Goal: Information Seeking & Learning: Learn about a topic

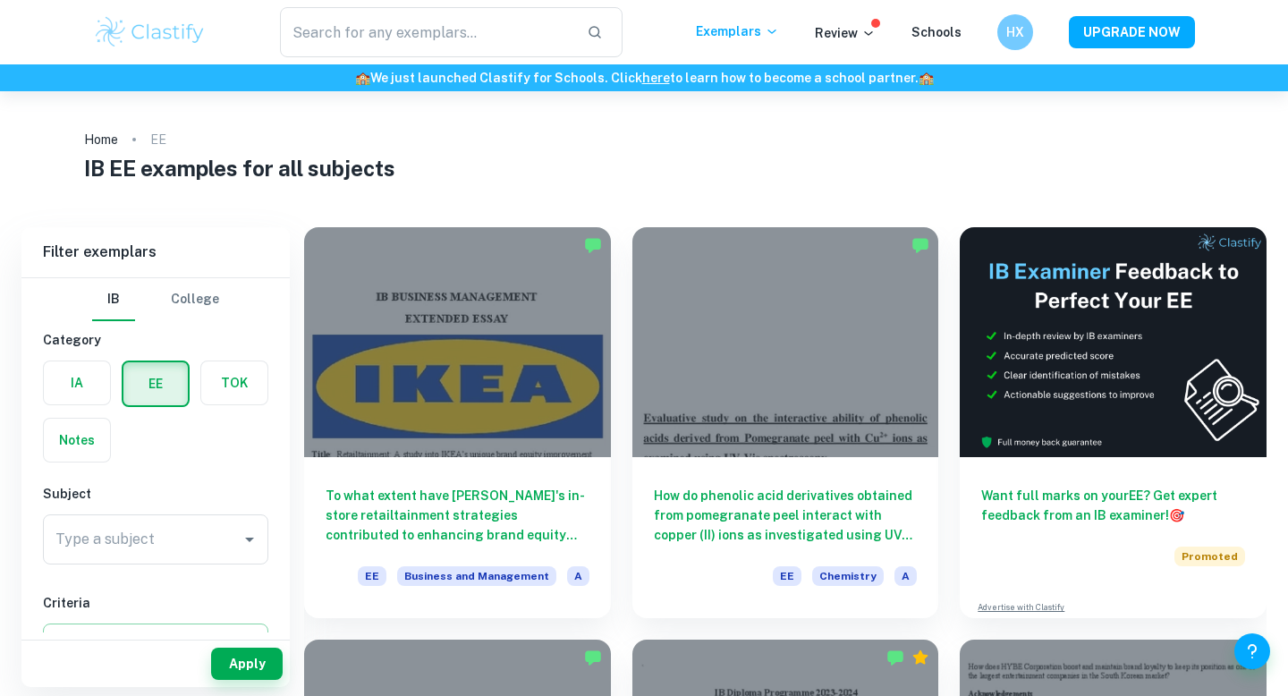
click at [127, 530] on div "Type a subject Type a subject" at bounding box center [155, 539] width 225 height 50
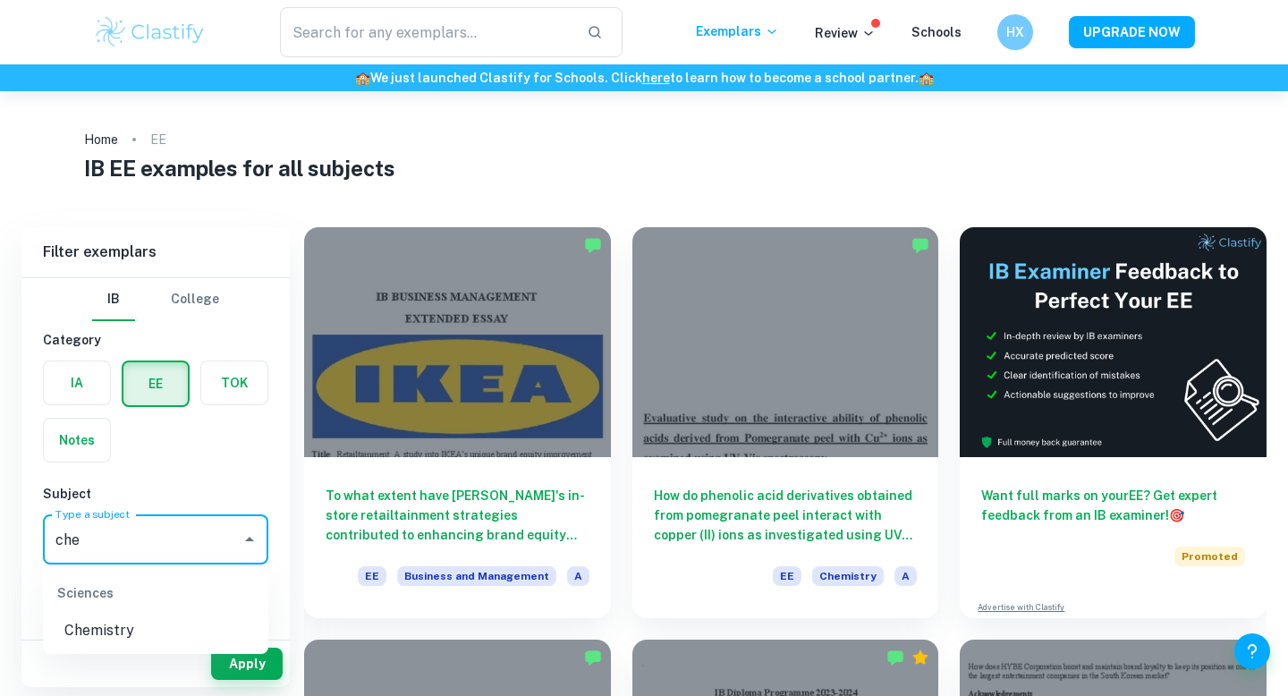
click at [113, 635] on li "Chemistry" at bounding box center [155, 631] width 225 height 32
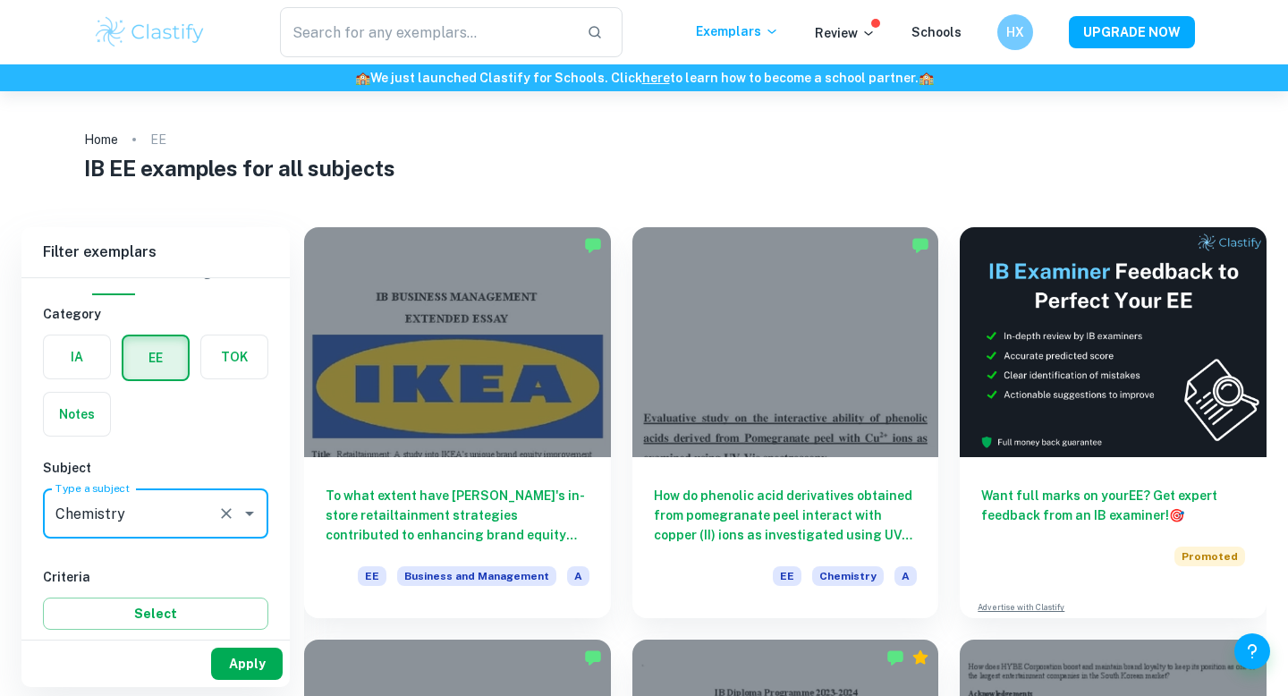
type input "Chemistry"
click at [220, 657] on button "Apply" at bounding box center [247, 664] width 72 height 32
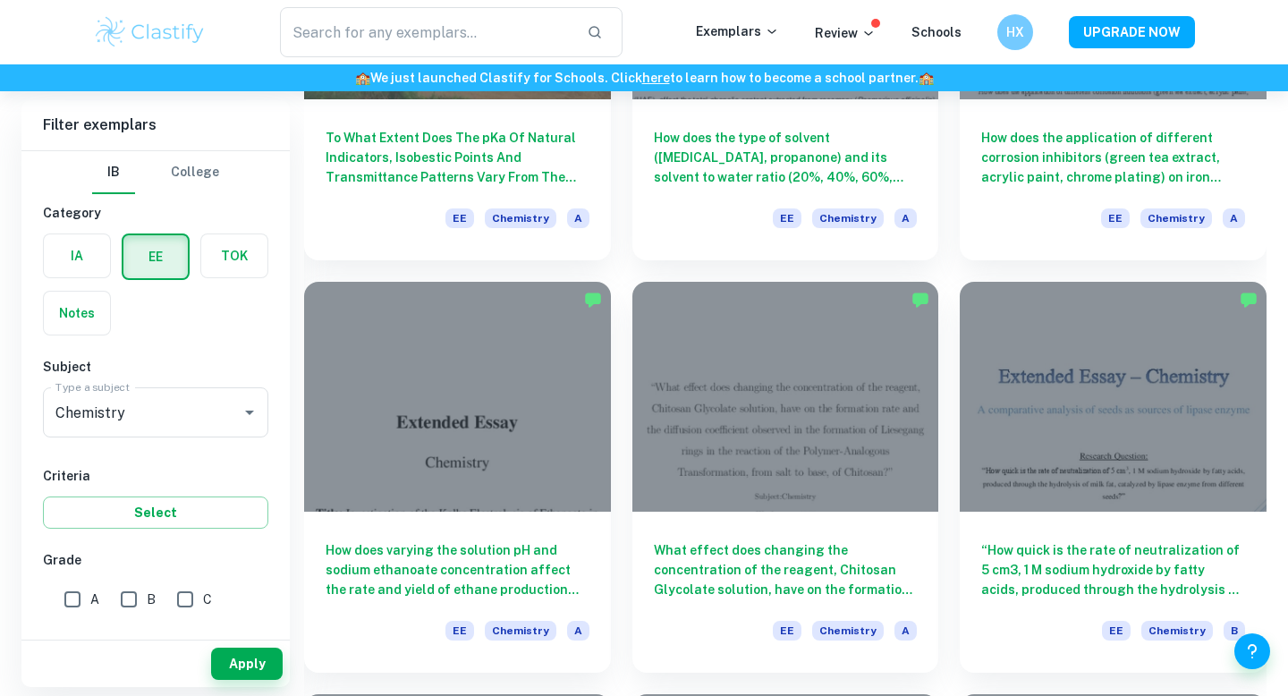
scroll to position [1598, 0]
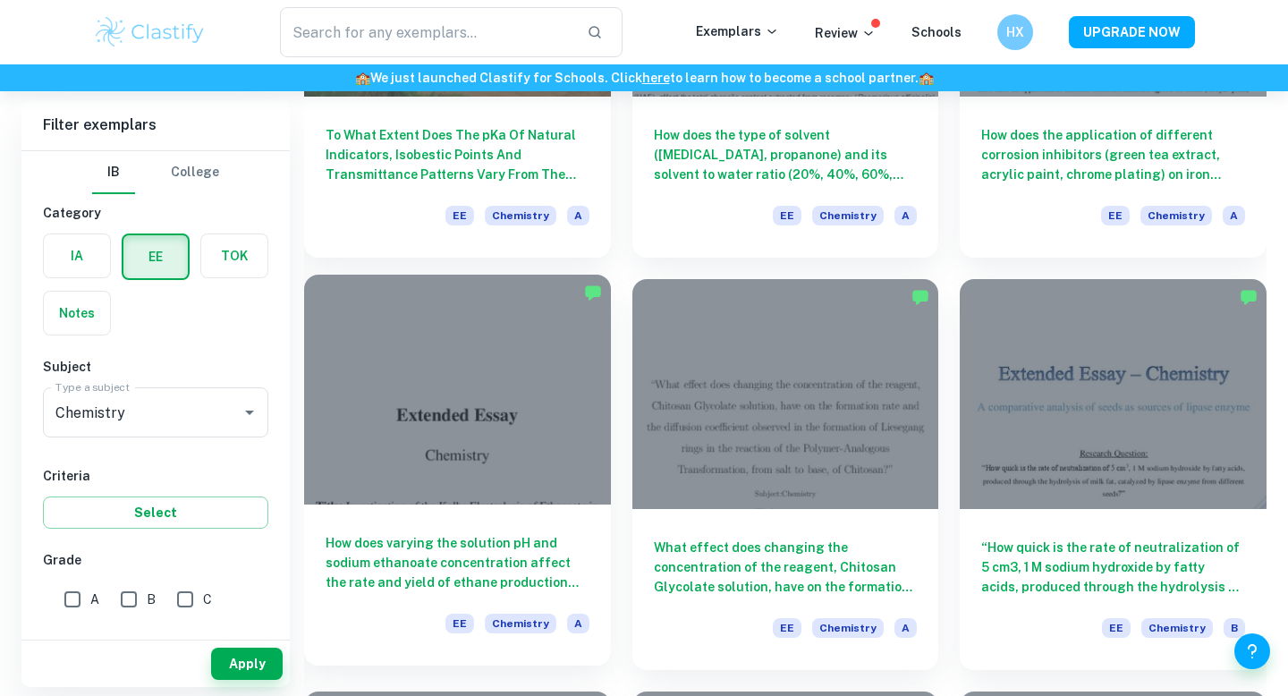
click at [473, 450] on div at bounding box center [457, 390] width 307 height 230
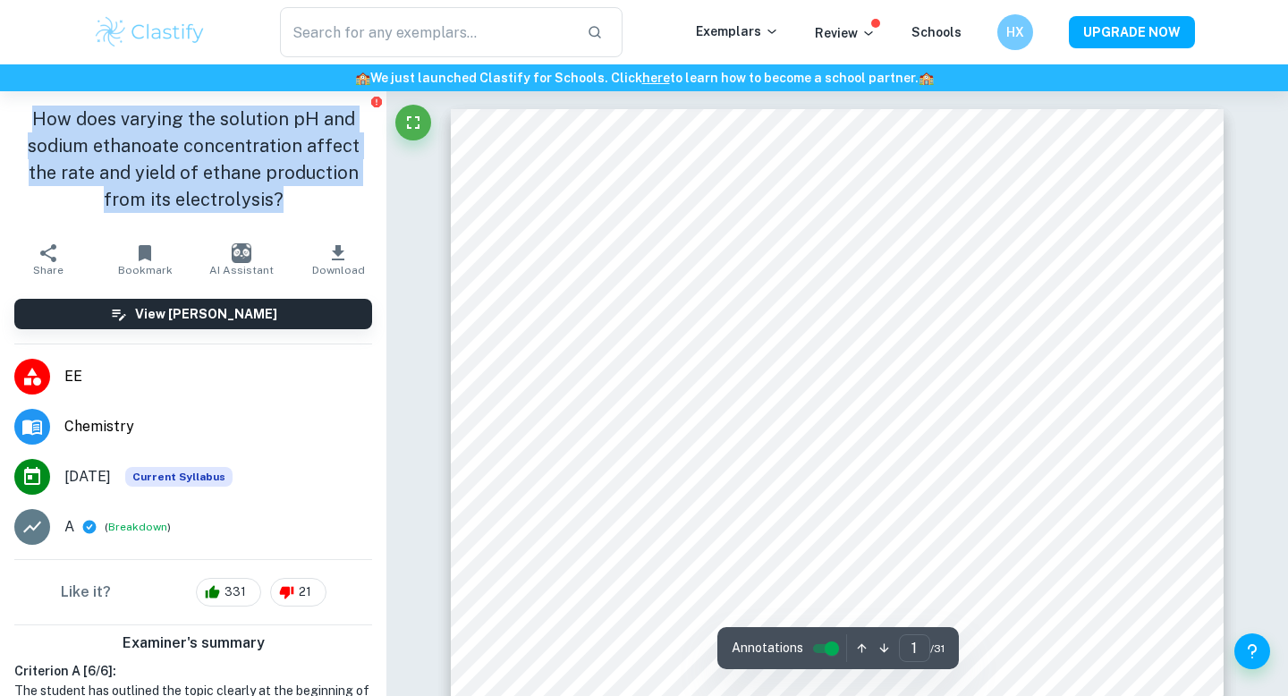
drag, startPoint x: 22, startPoint y: 117, endPoint x: 259, endPoint y: 212, distance: 255.3
click at [259, 212] on h1 "How does varying the solution pH and sodium ethanoate concentration affect the …" at bounding box center [193, 159] width 358 height 107
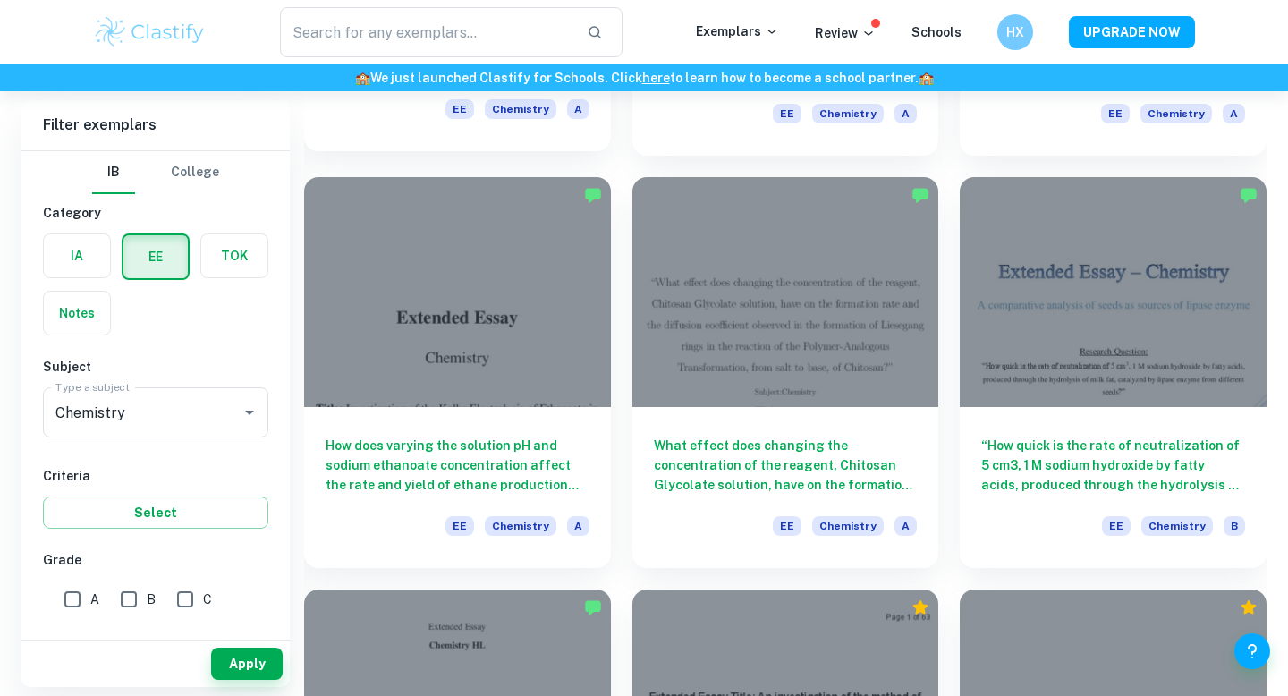
scroll to position [1702, 0]
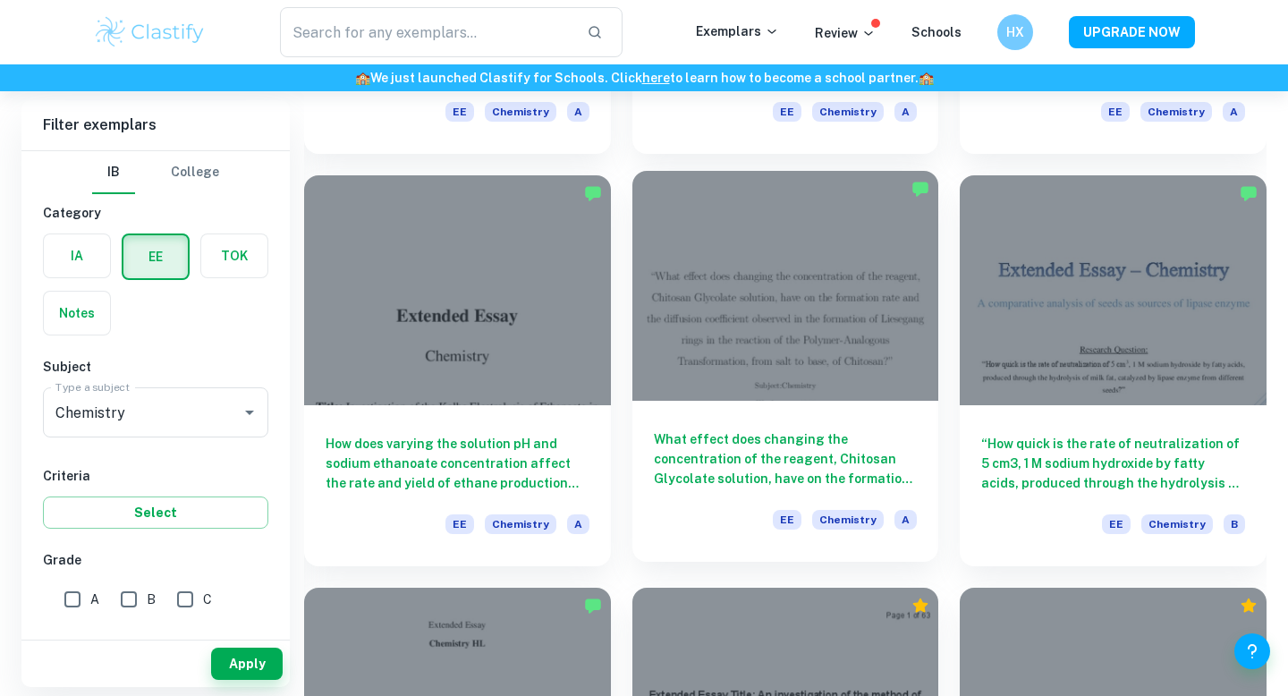
click at [692, 292] on div at bounding box center [786, 286] width 307 height 230
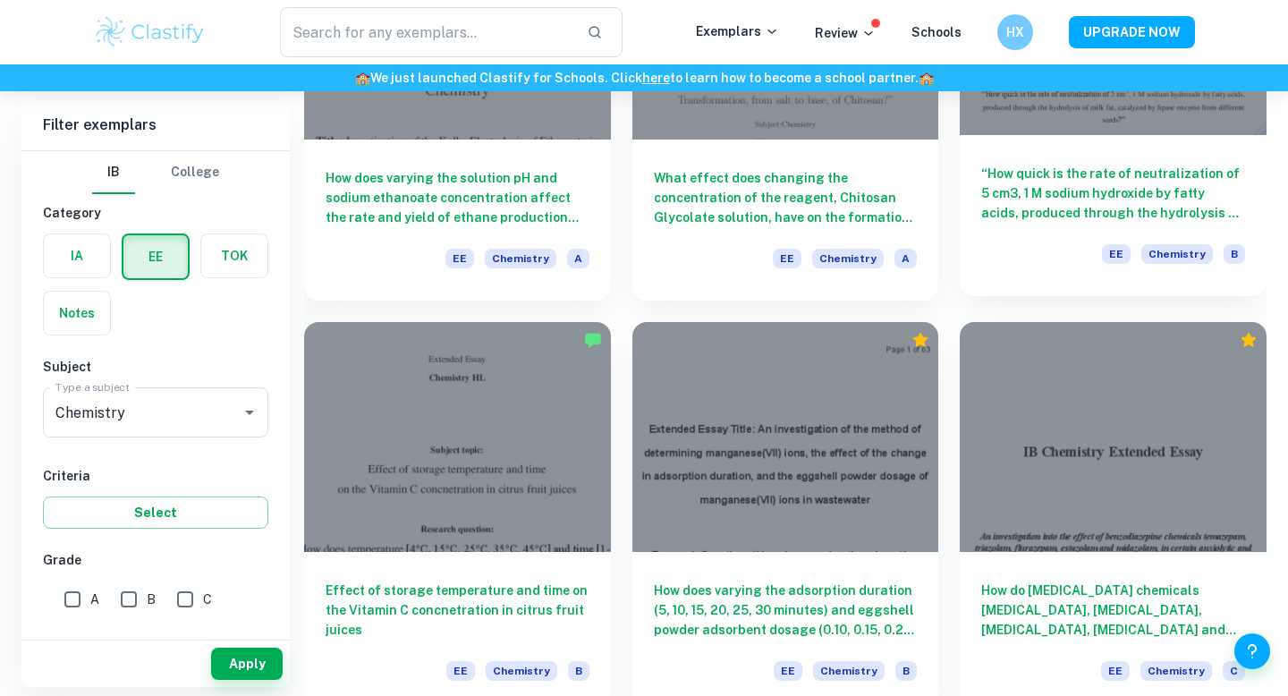
scroll to position [2119, 0]
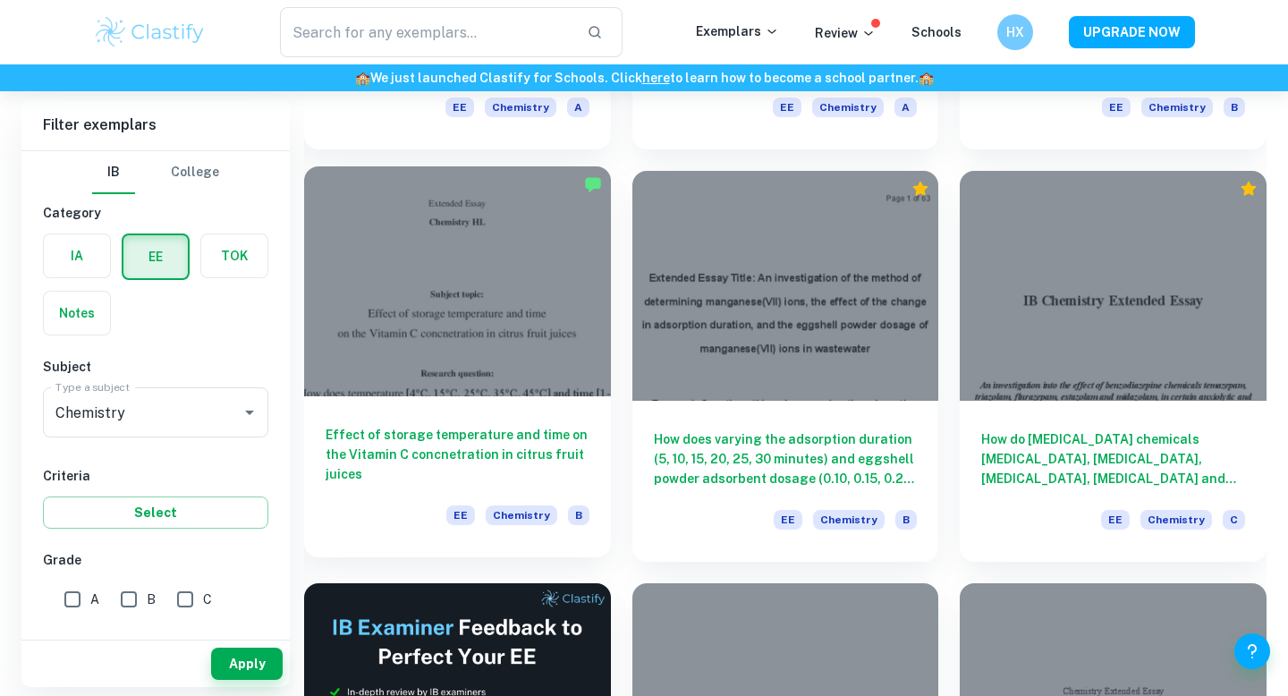
click at [565, 352] on div at bounding box center [457, 281] width 307 height 230
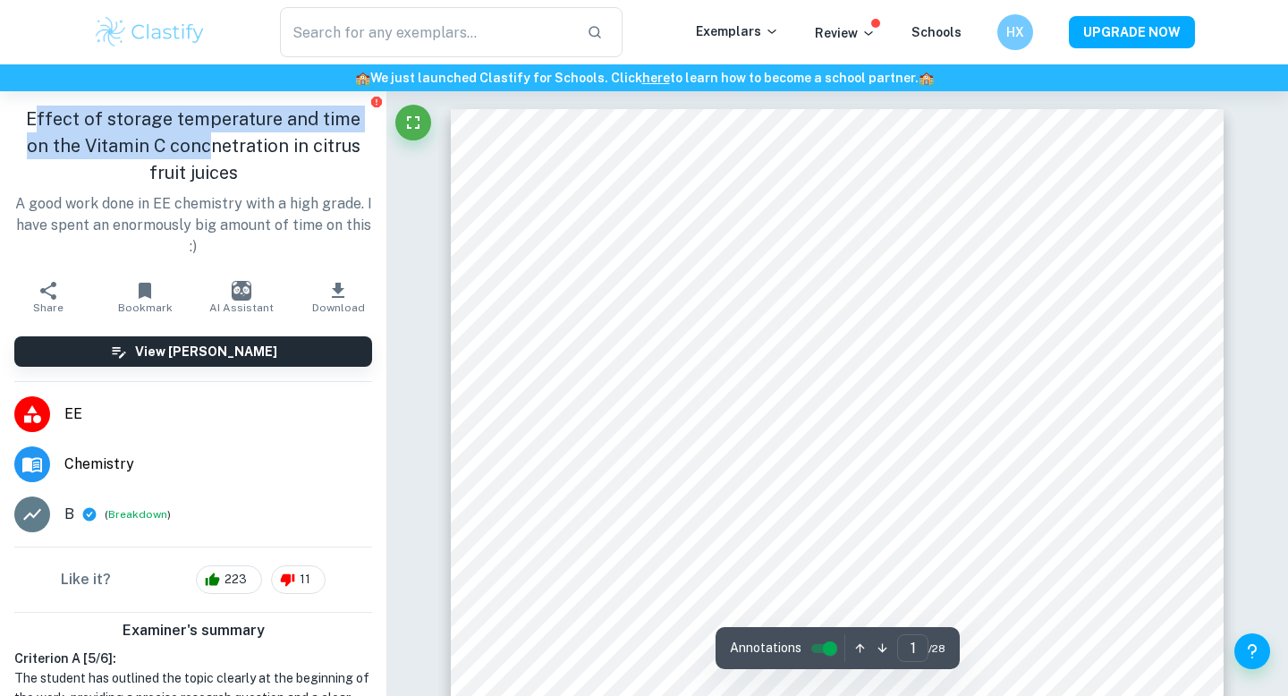
drag, startPoint x: 32, startPoint y: 120, endPoint x: 179, endPoint y: 153, distance: 150.4
click at [179, 154] on h1 "Effect of storage temperature and time on the Vitamin C concnetration in citrus…" at bounding box center [193, 146] width 358 height 81
click at [179, 153] on h1 "Effect of storage temperature and time on the Vitamin C concnetration in citrus…" at bounding box center [193, 146] width 358 height 81
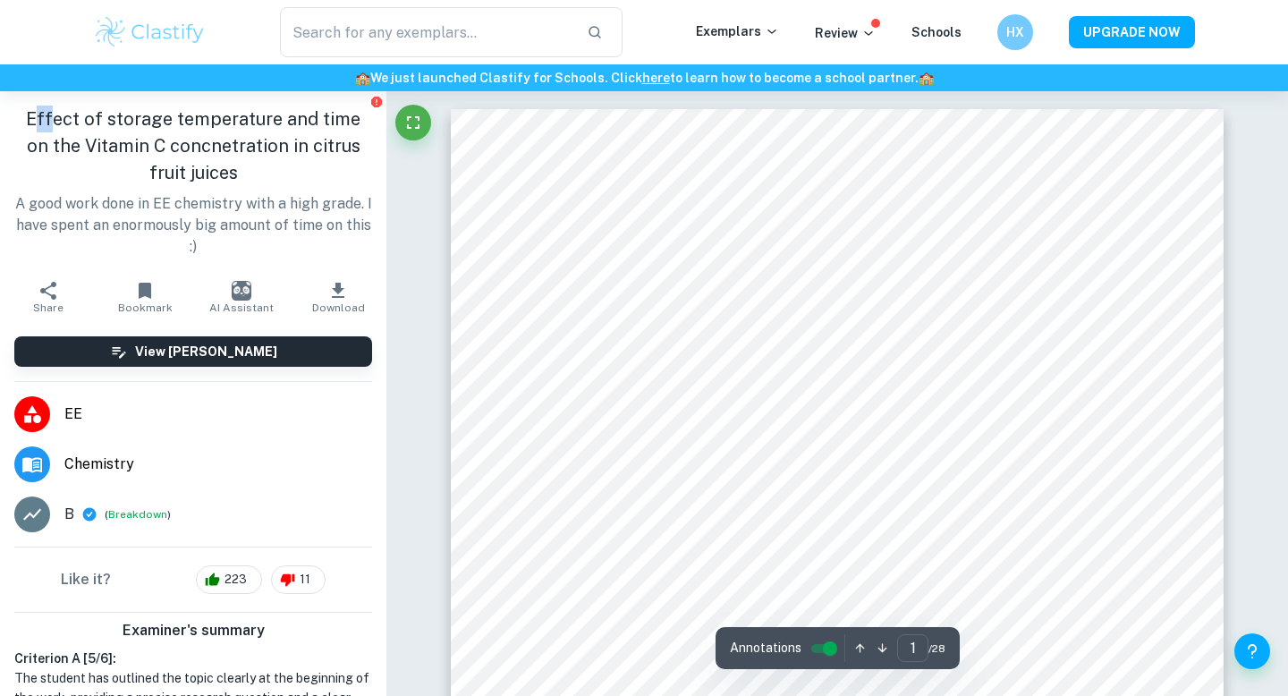
drag, startPoint x: 27, startPoint y: 121, endPoint x: 49, endPoint y: 123, distance: 22.4
click at [49, 123] on h1 "Effect of storage temperature and time on the Vitamin C concnetration in citrus…" at bounding box center [193, 146] width 358 height 81
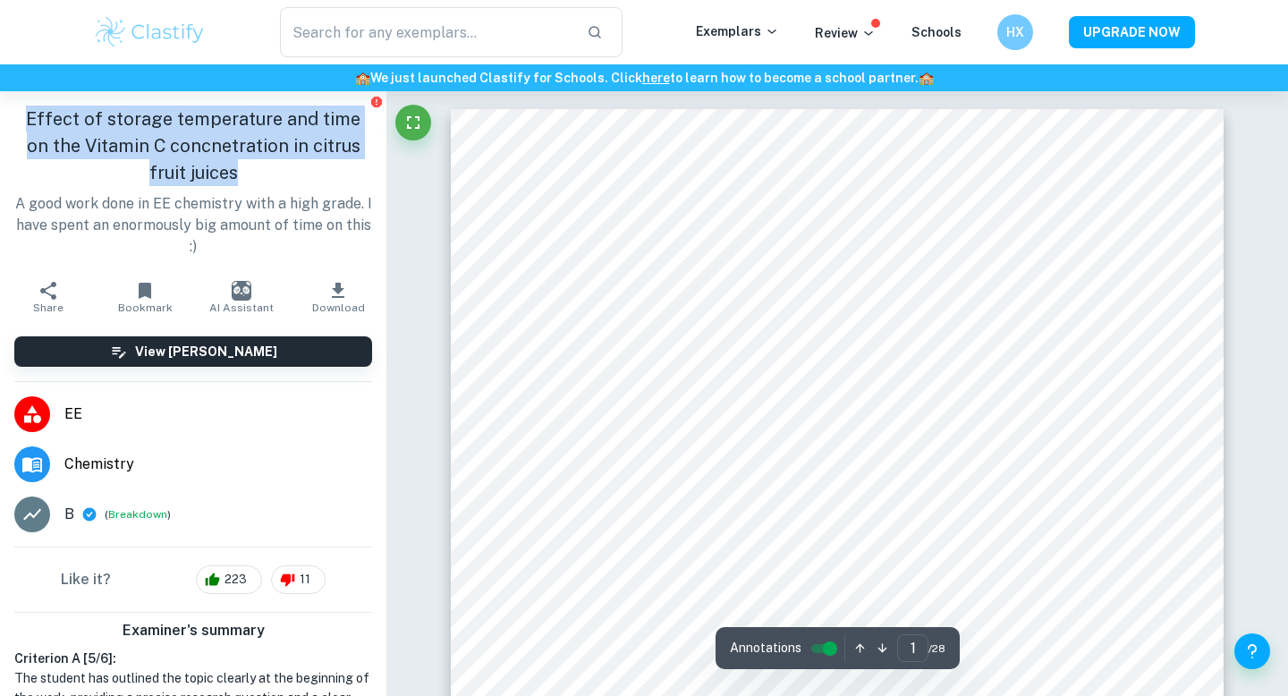
drag, startPoint x: 19, startPoint y: 113, endPoint x: 272, endPoint y: 162, distance: 257.9
click at [273, 162] on h1 "Effect of storage temperature and time on the Vitamin C concnetration in citrus…" at bounding box center [193, 146] width 358 height 81
copy h1 "Effect of storage temperature and time on the Vitamin C concnetration in citrus…"
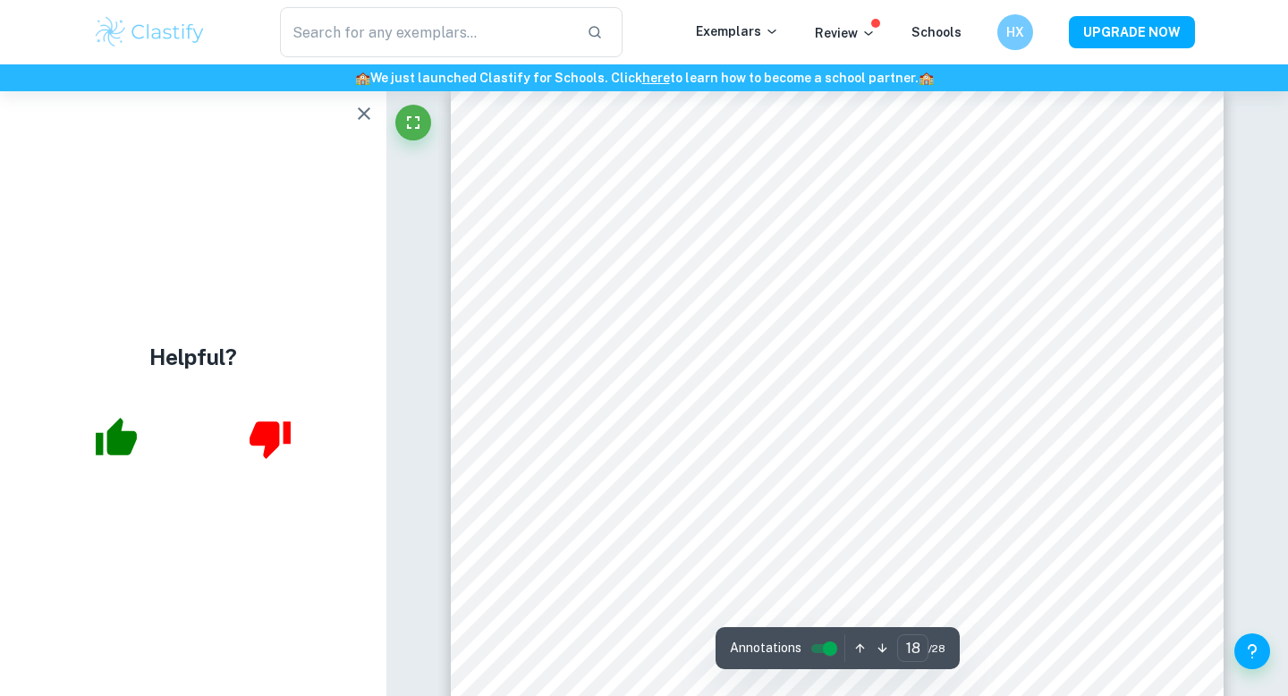
scroll to position [19250, 0]
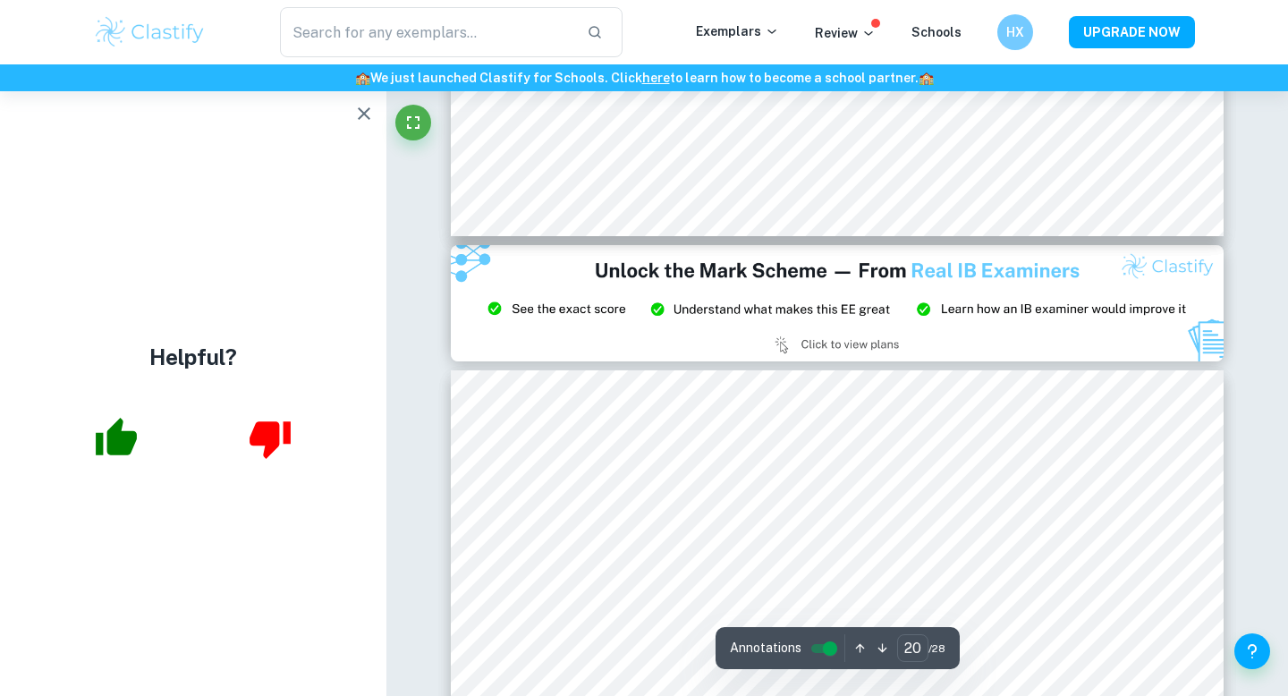
type input "21"
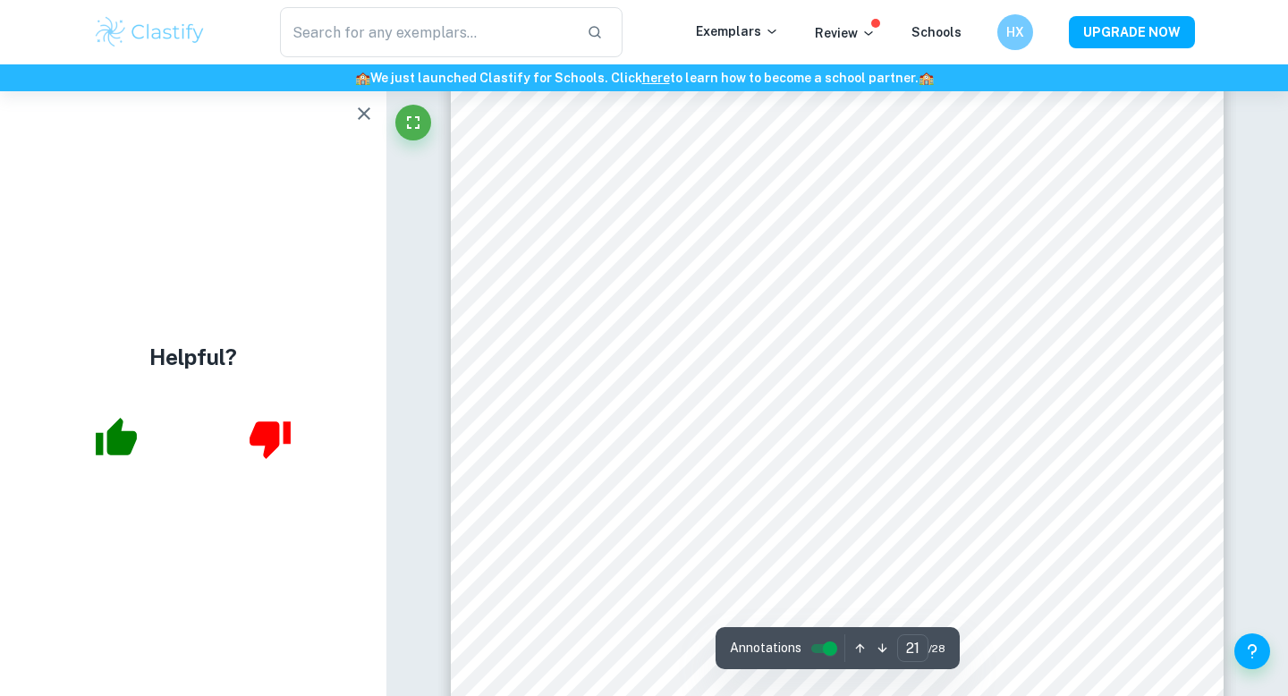
scroll to position [22860, 0]
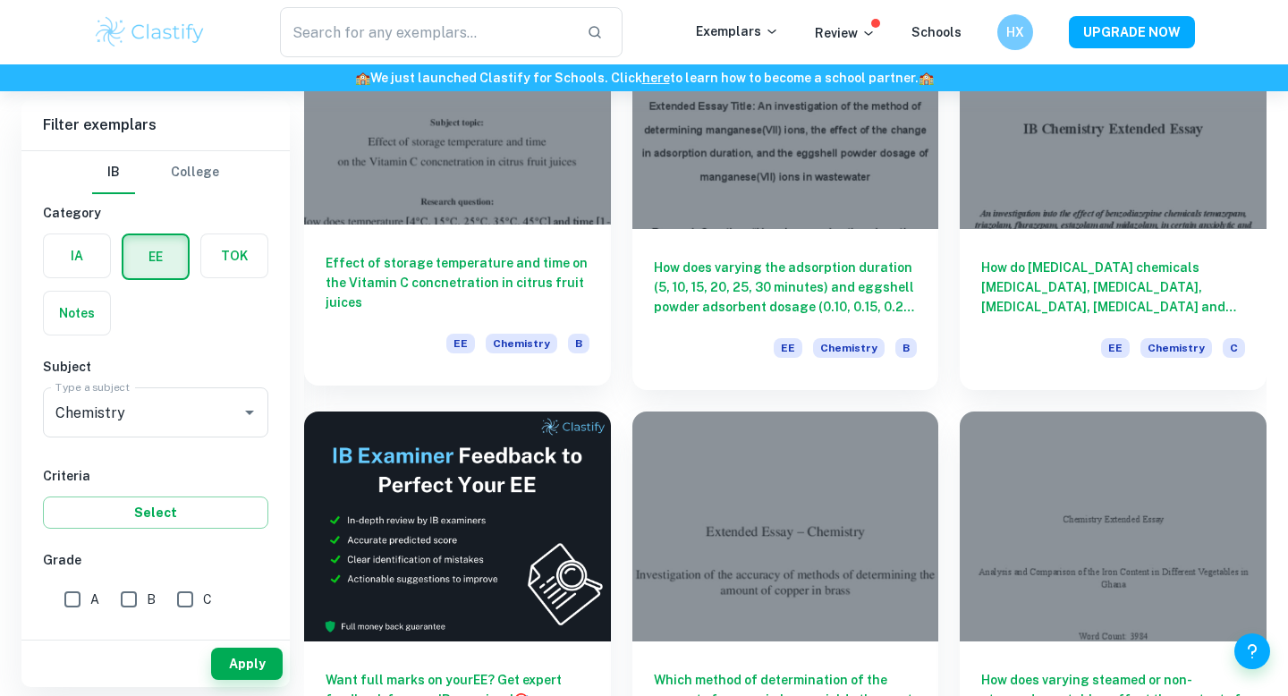
scroll to position [2289, 0]
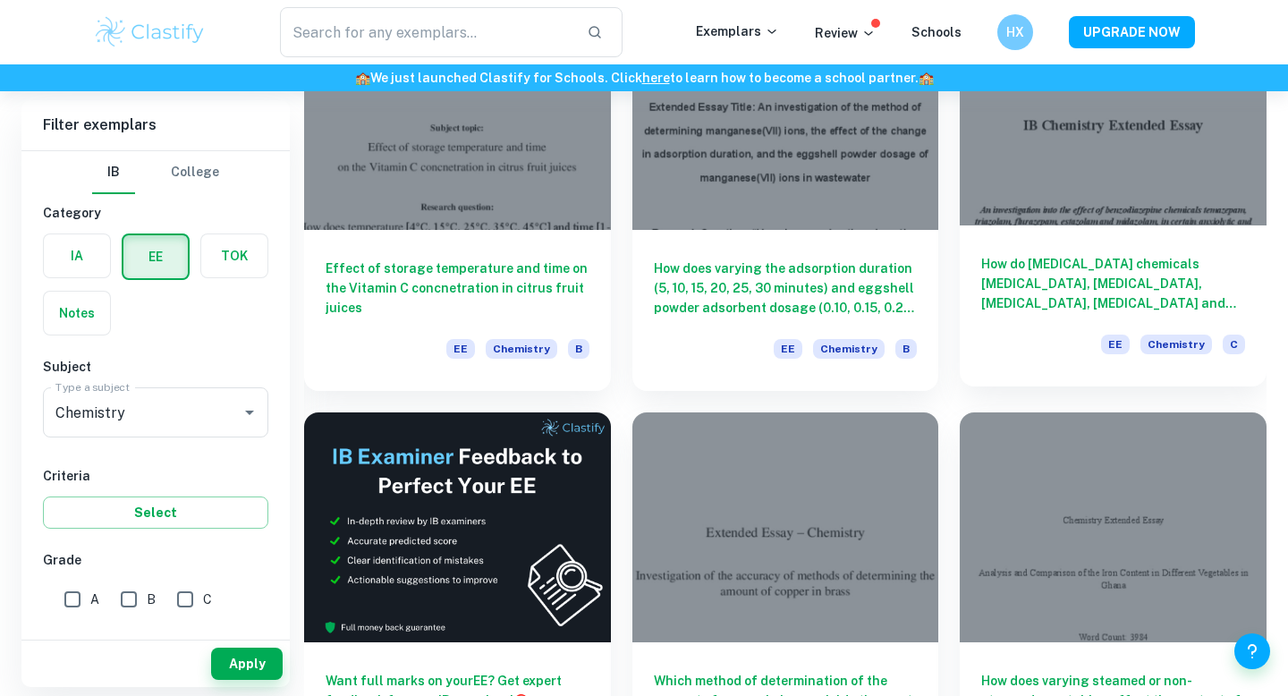
click at [1048, 285] on h6 "How do [MEDICAL_DATA] chemicals [MEDICAL_DATA], [MEDICAL_DATA], [MEDICAL_DATA],…" at bounding box center [1113, 283] width 264 height 59
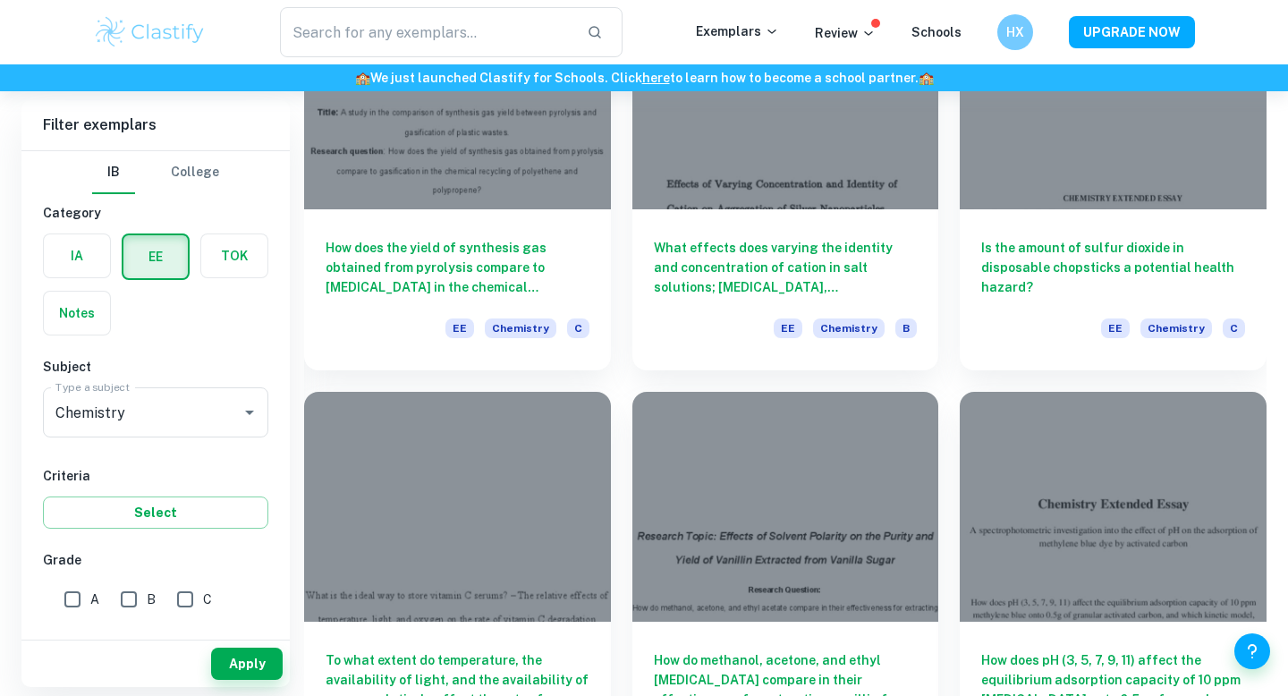
scroll to position [3565, 0]
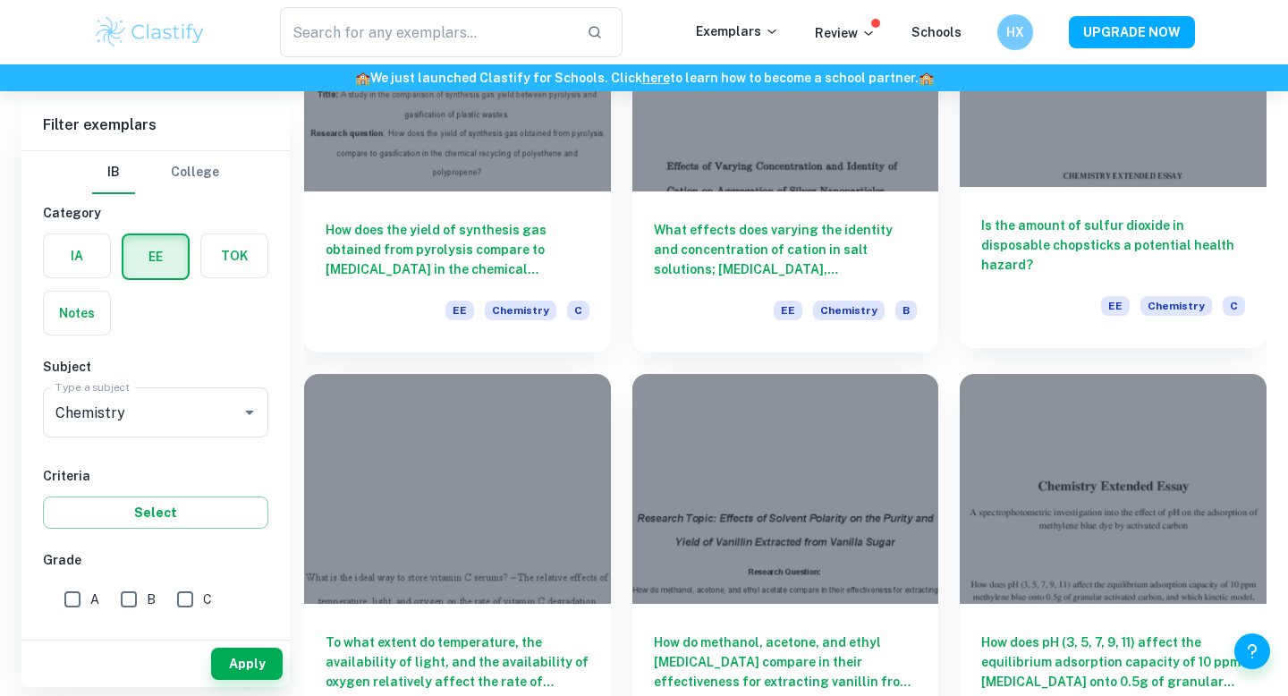
click at [1098, 206] on div "Is the amount of sulfur dioxide in disposable chopsticks a potential health haz…" at bounding box center [1113, 267] width 307 height 161
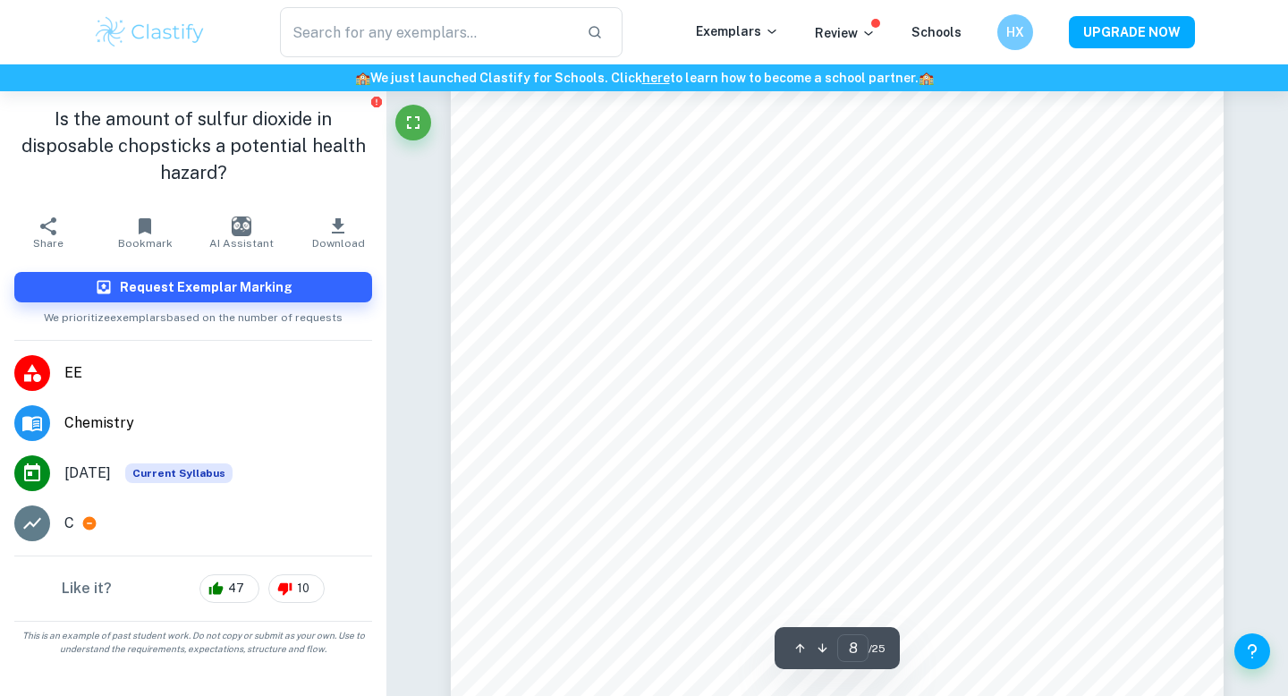
scroll to position [8294, 0]
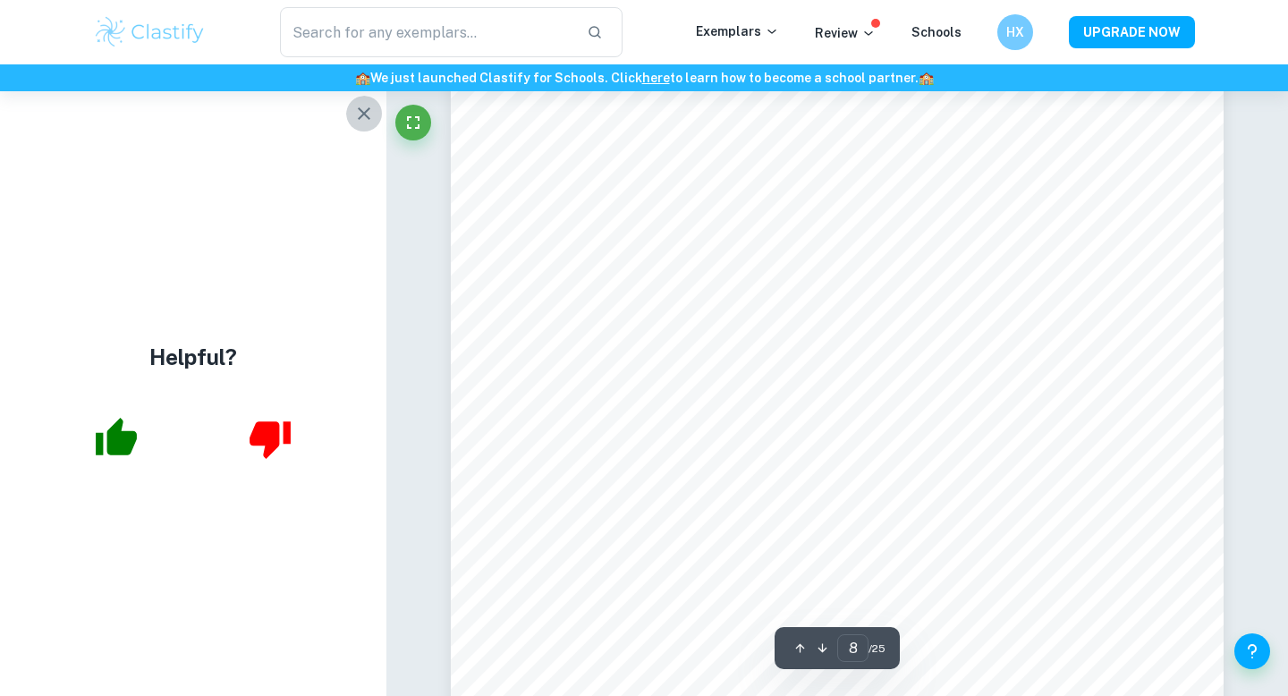
click at [365, 103] on icon "button" at bounding box center [363, 113] width 21 height 21
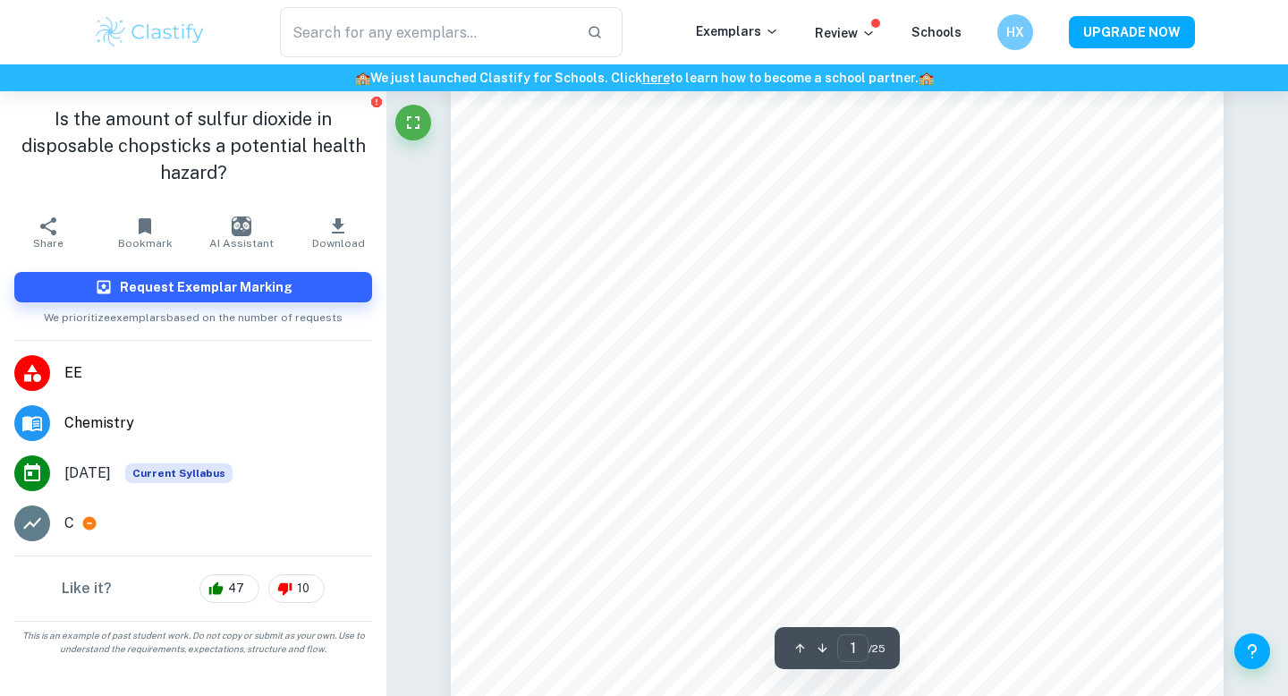
scroll to position [0, 0]
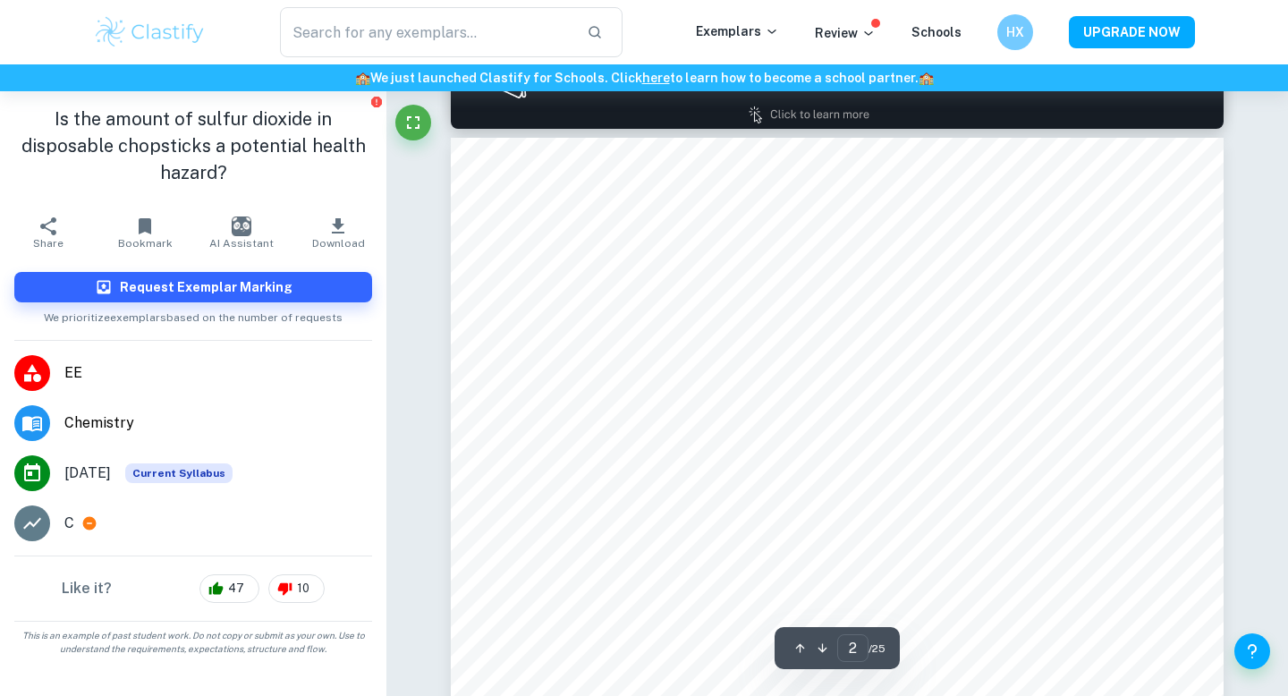
type input "1"
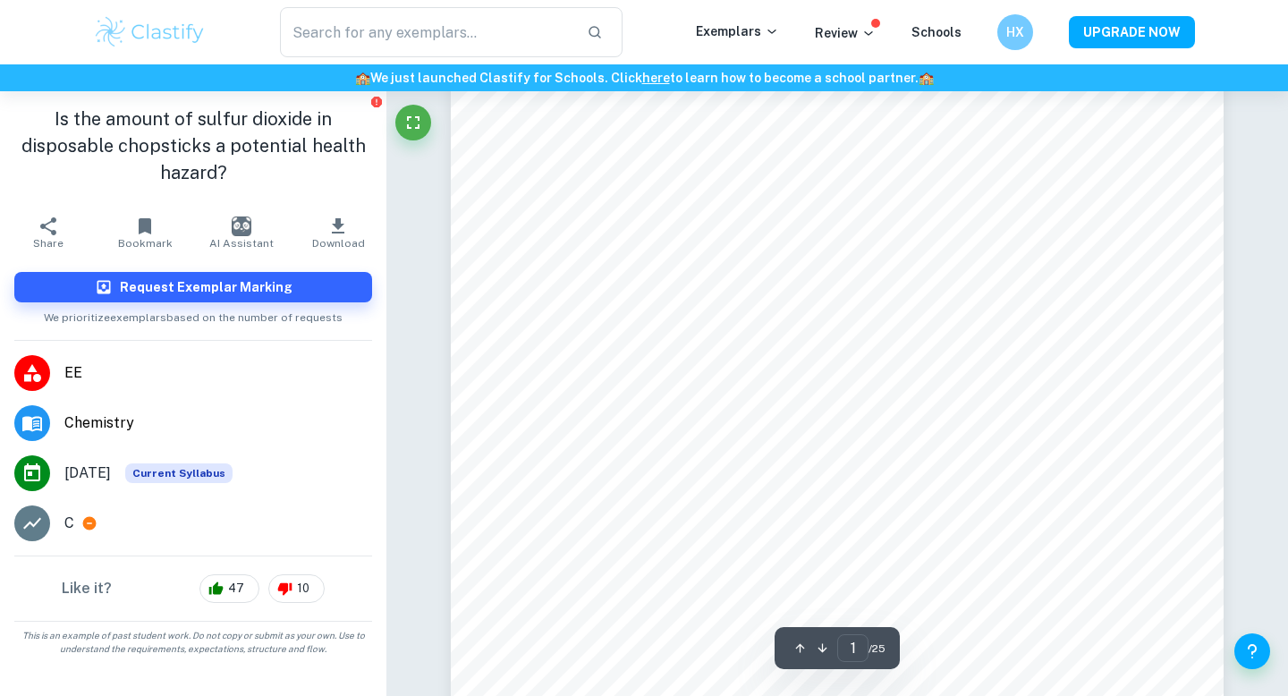
scroll to position [335, 0]
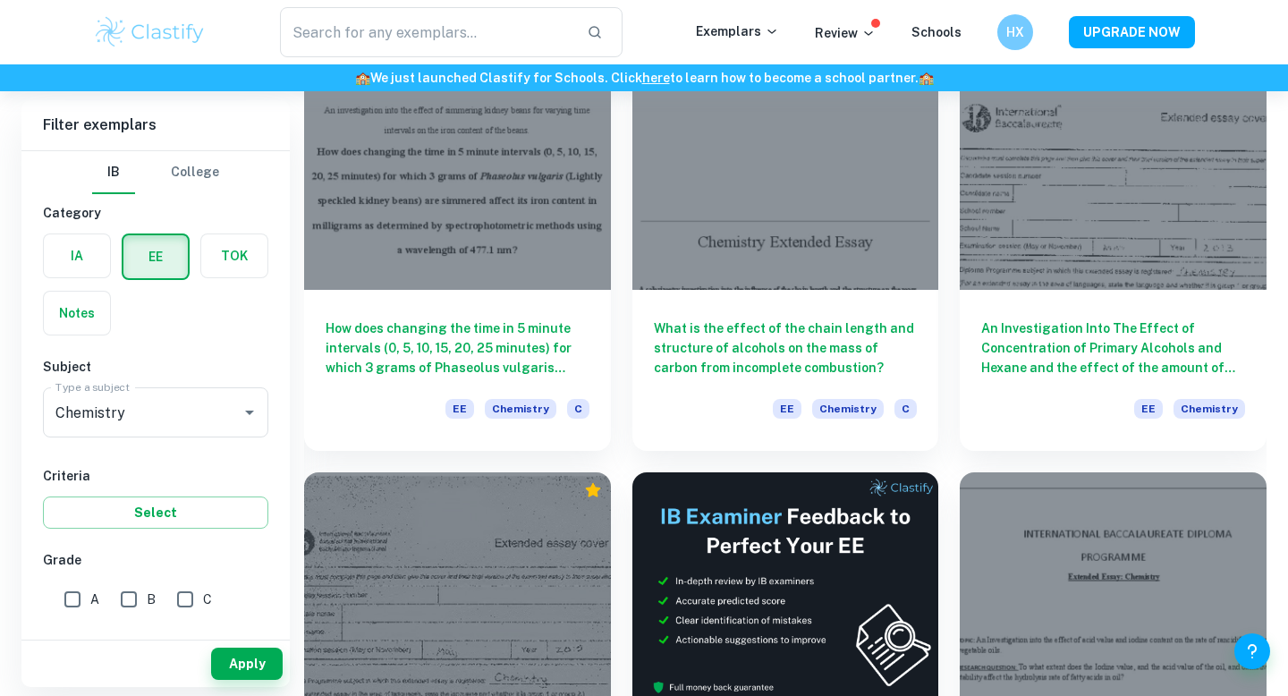
scroll to position [4293, 0]
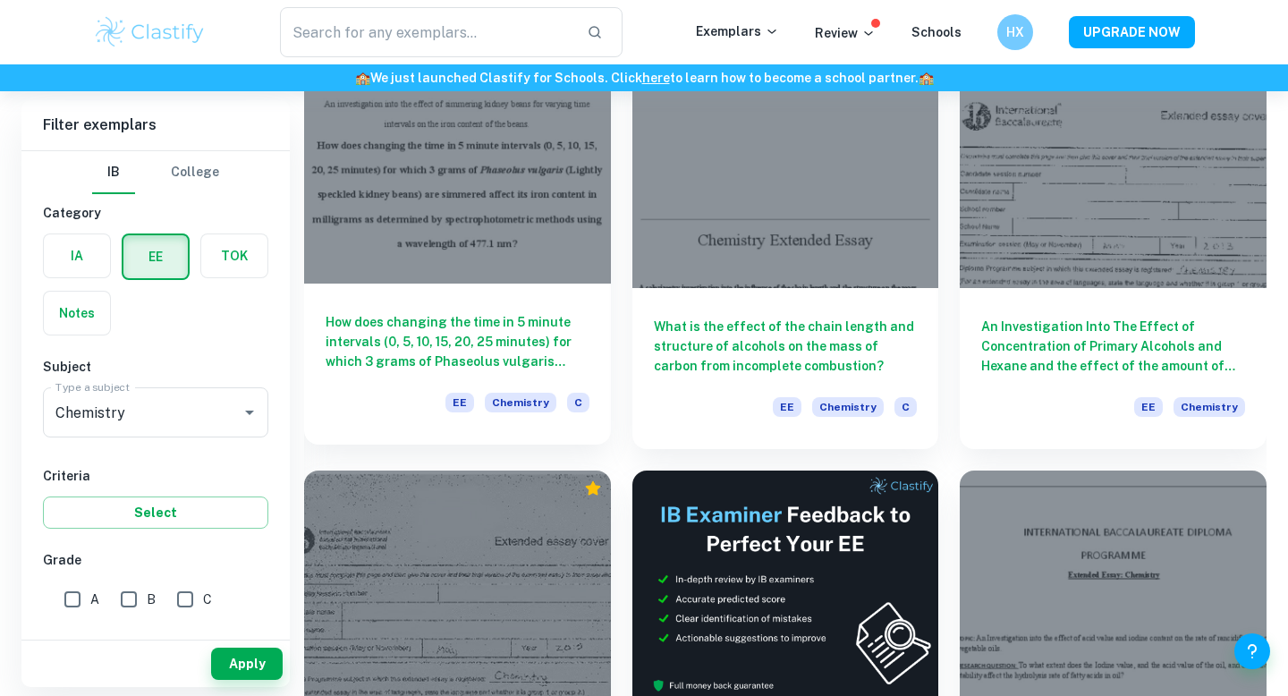
click at [496, 291] on div "How does changing the time in 5 minute intervals (0, 5, 10, 15, 20, 25 minutes)…" at bounding box center [457, 364] width 307 height 161
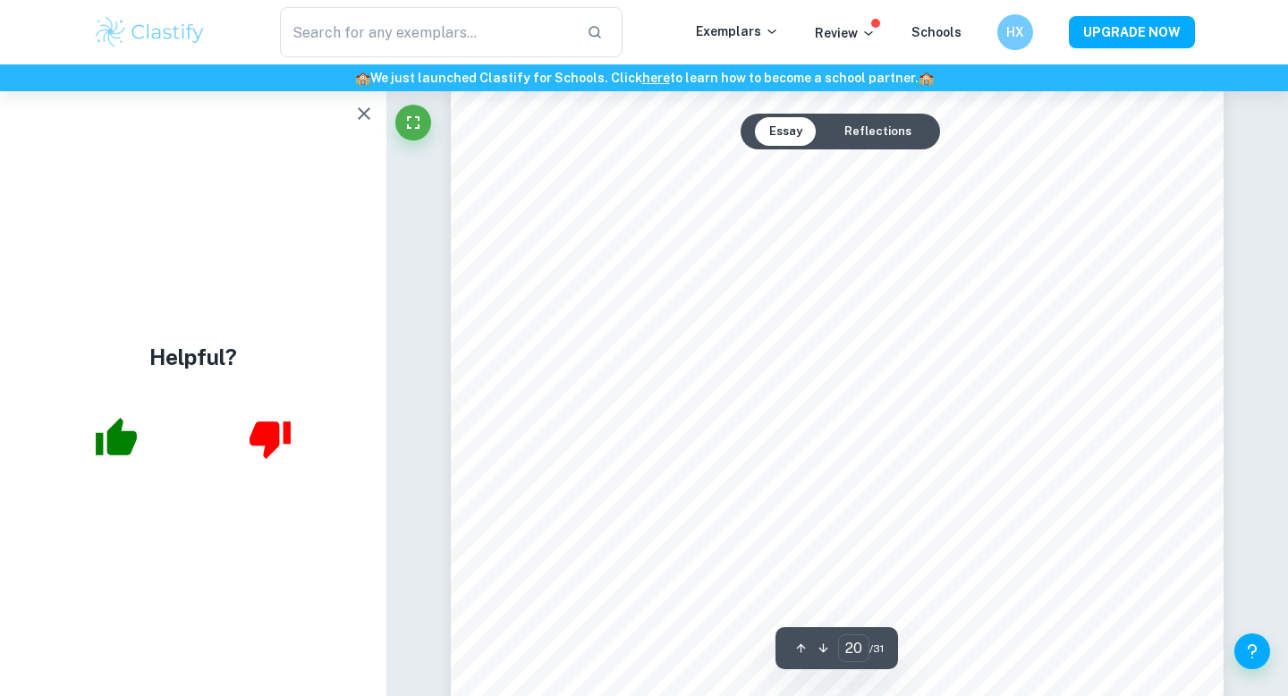
scroll to position [19711, 0]
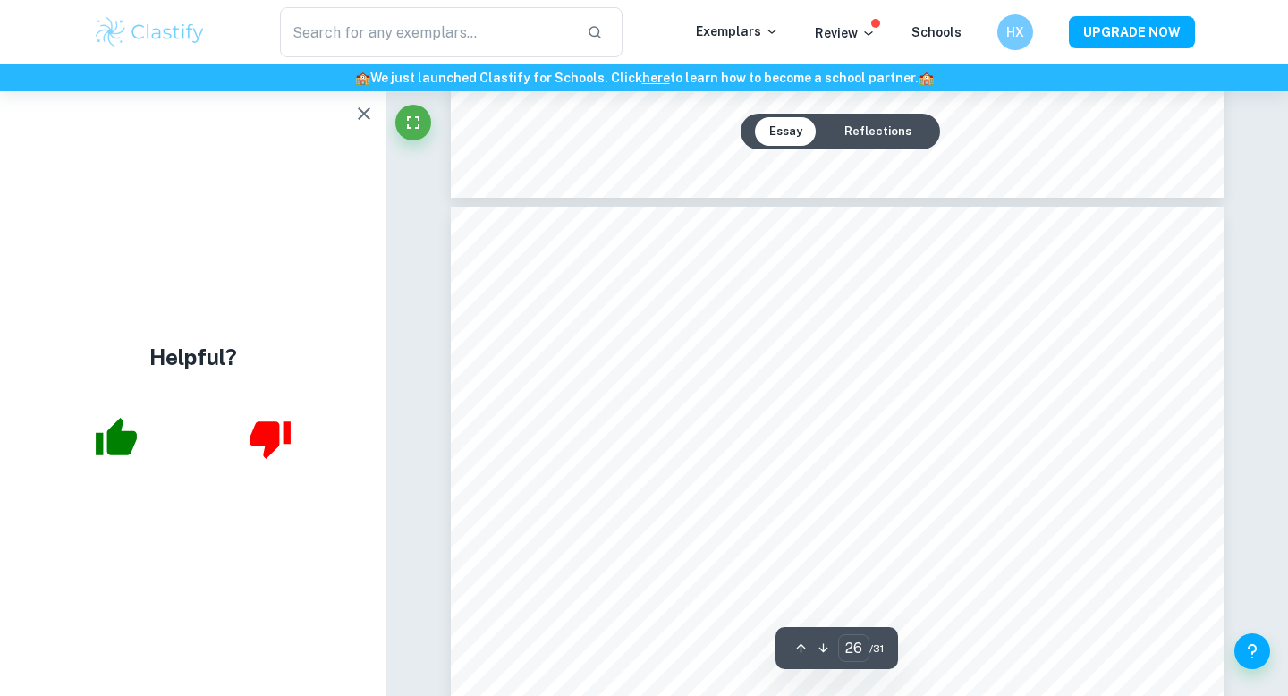
type input "27"
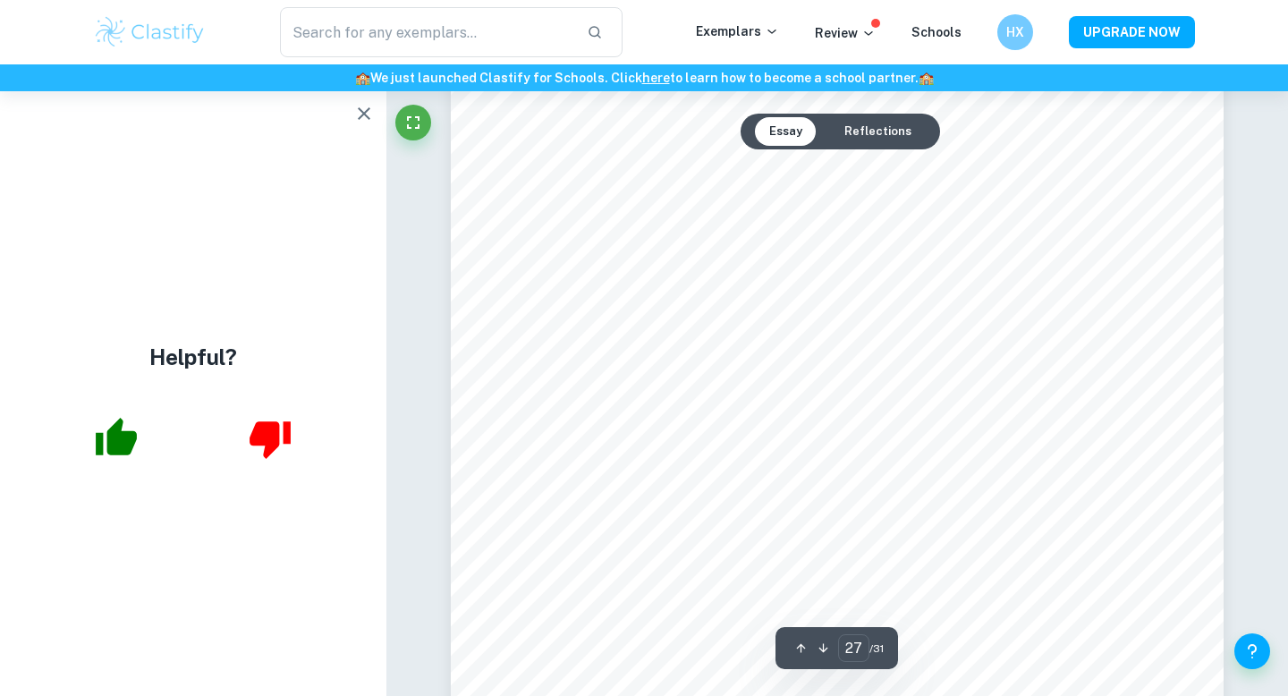
scroll to position [27123, 0]
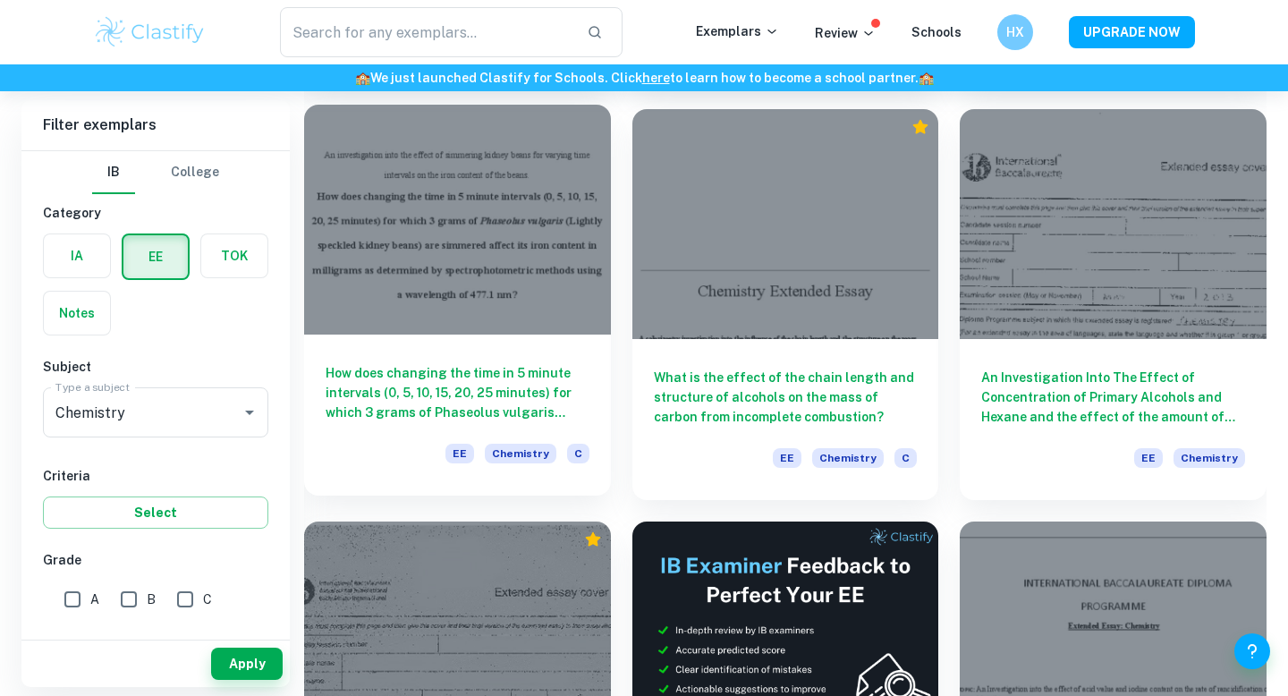
scroll to position [4219, 0]
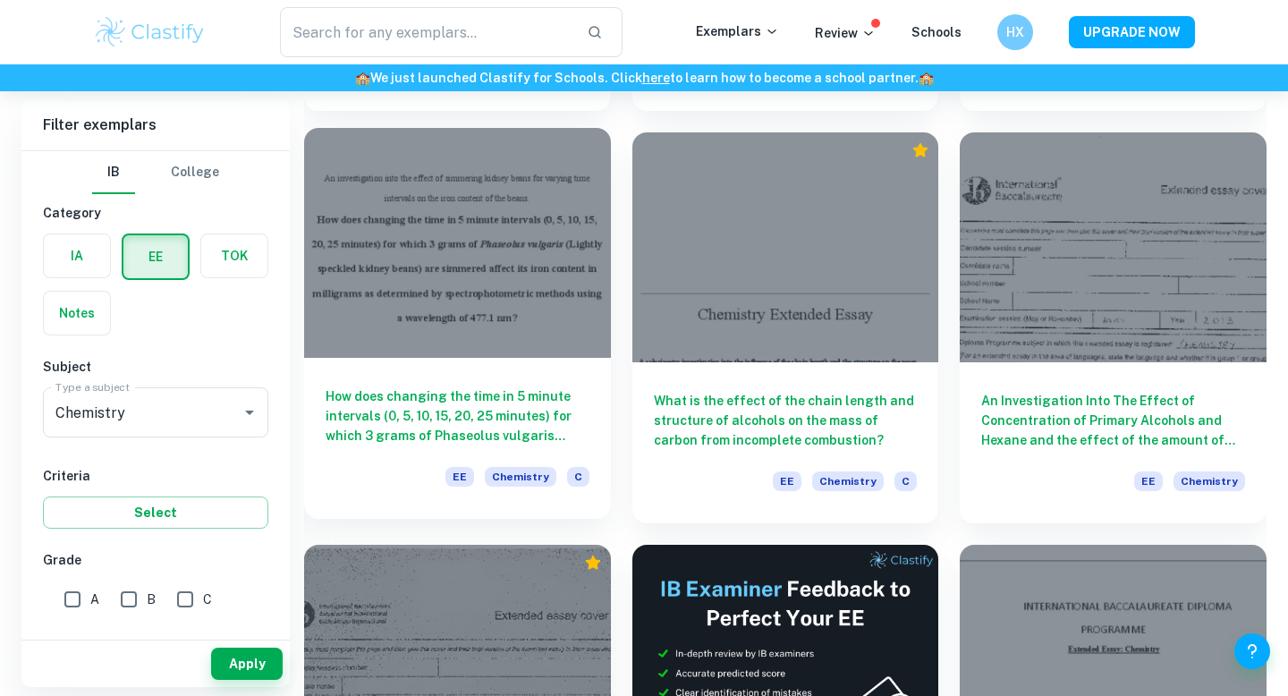
click at [431, 293] on div at bounding box center [457, 243] width 307 height 230
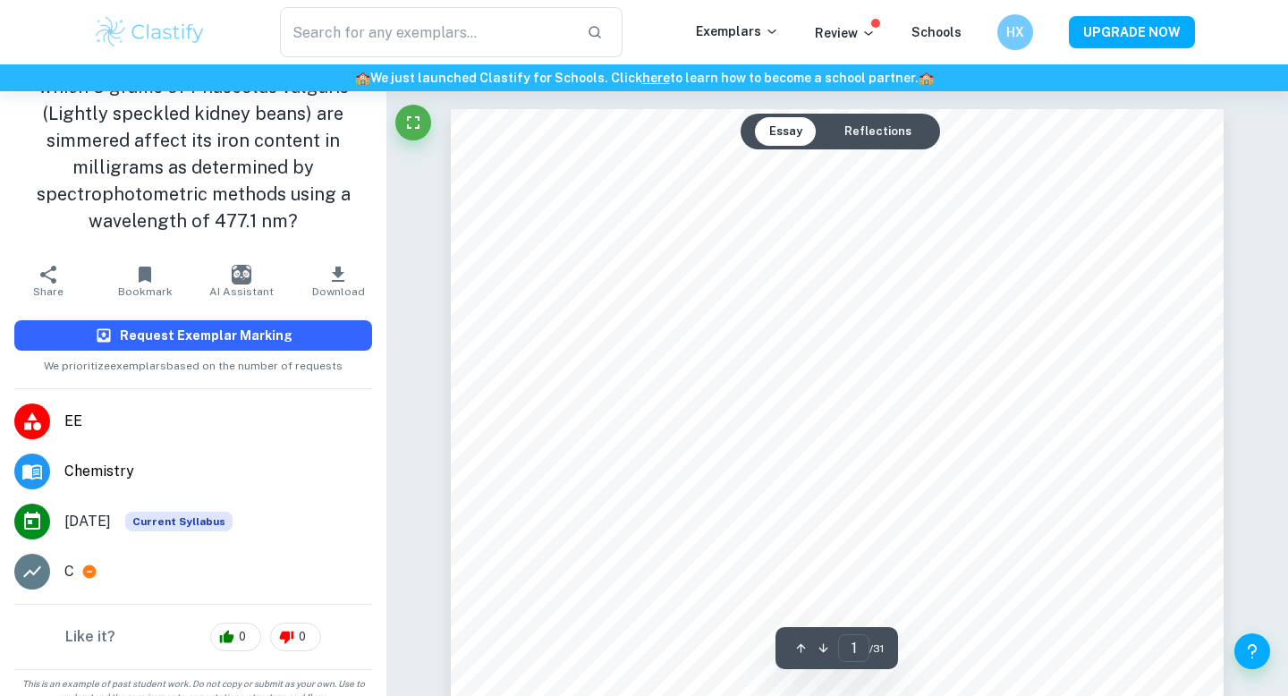
scroll to position [101, 0]
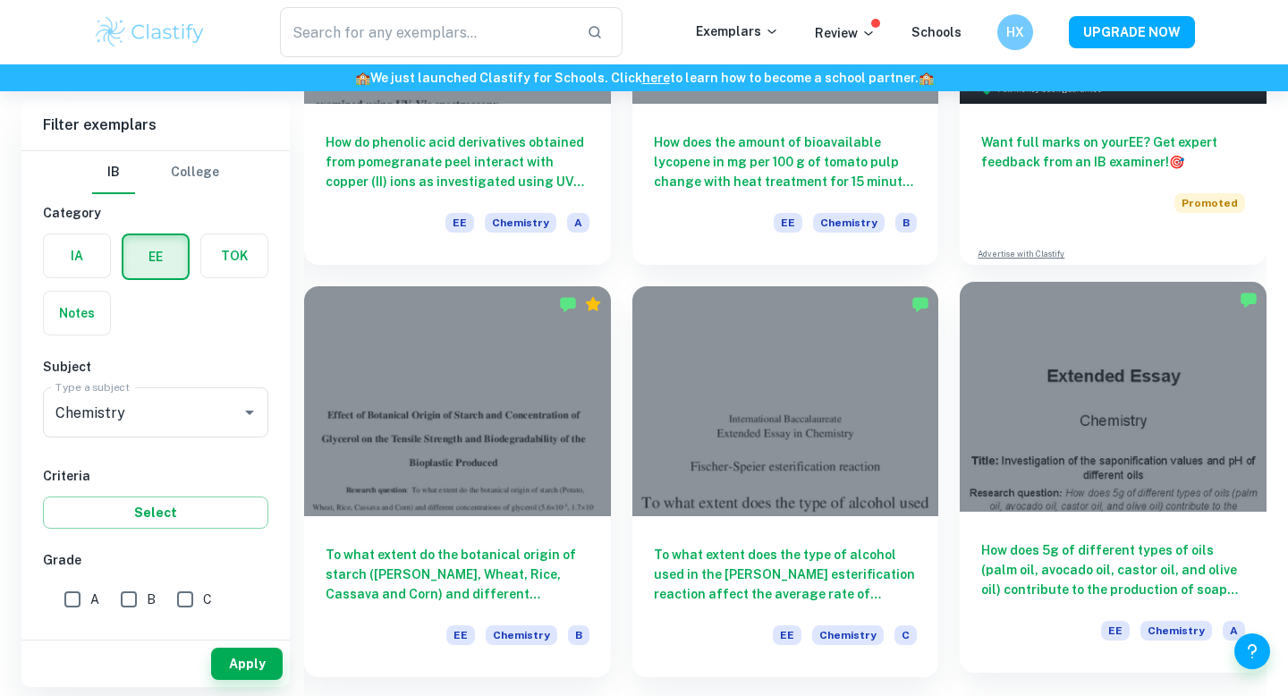
scroll to position [369, 0]
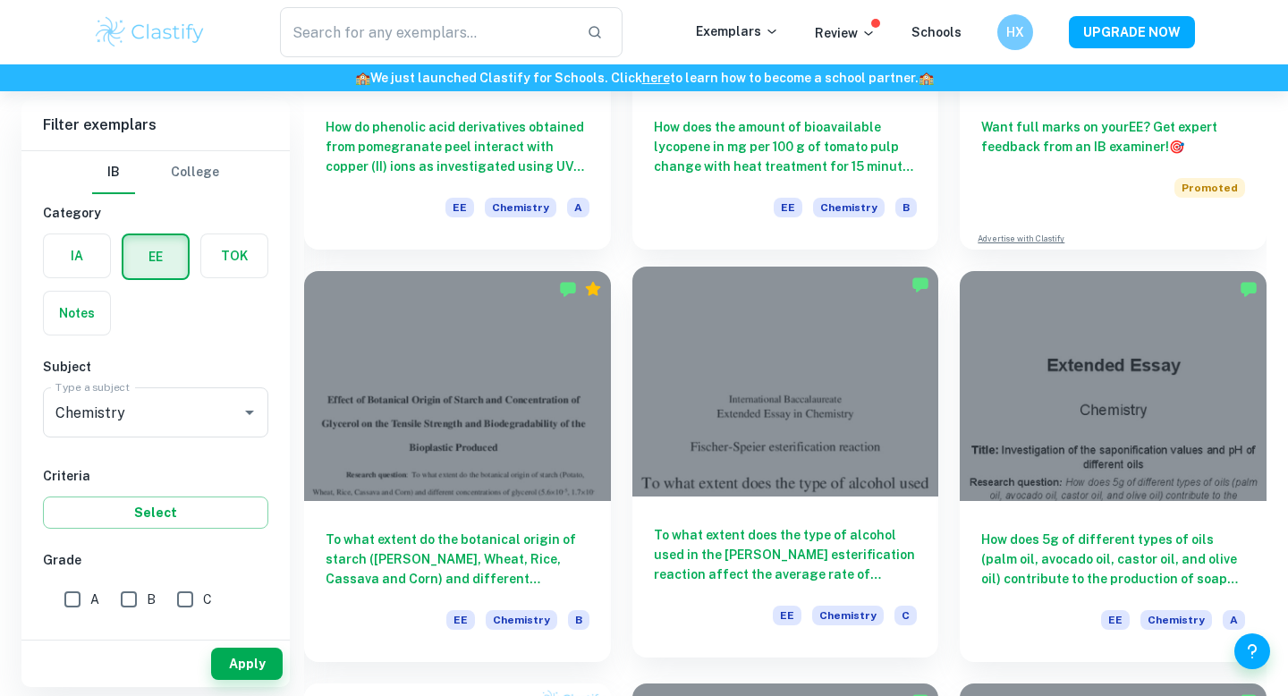
click at [864, 486] on div at bounding box center [786, 382] width 307 height 230
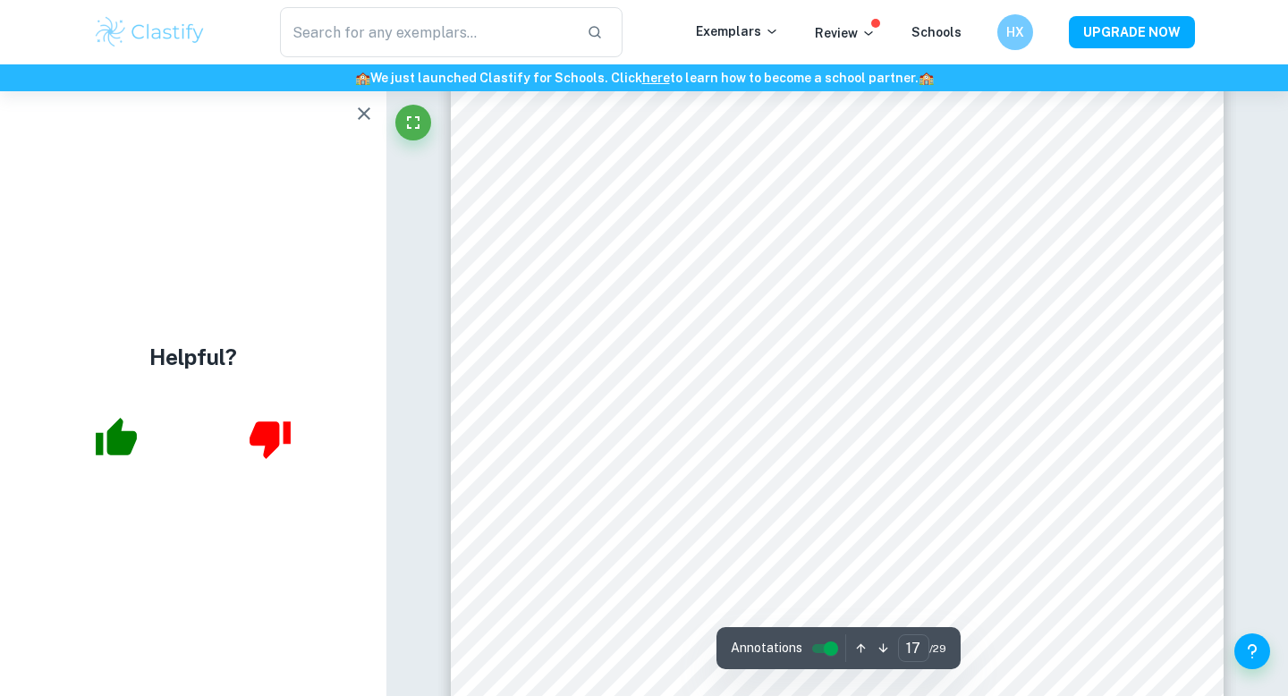
scroll to position [18387, 0]
type input "18"
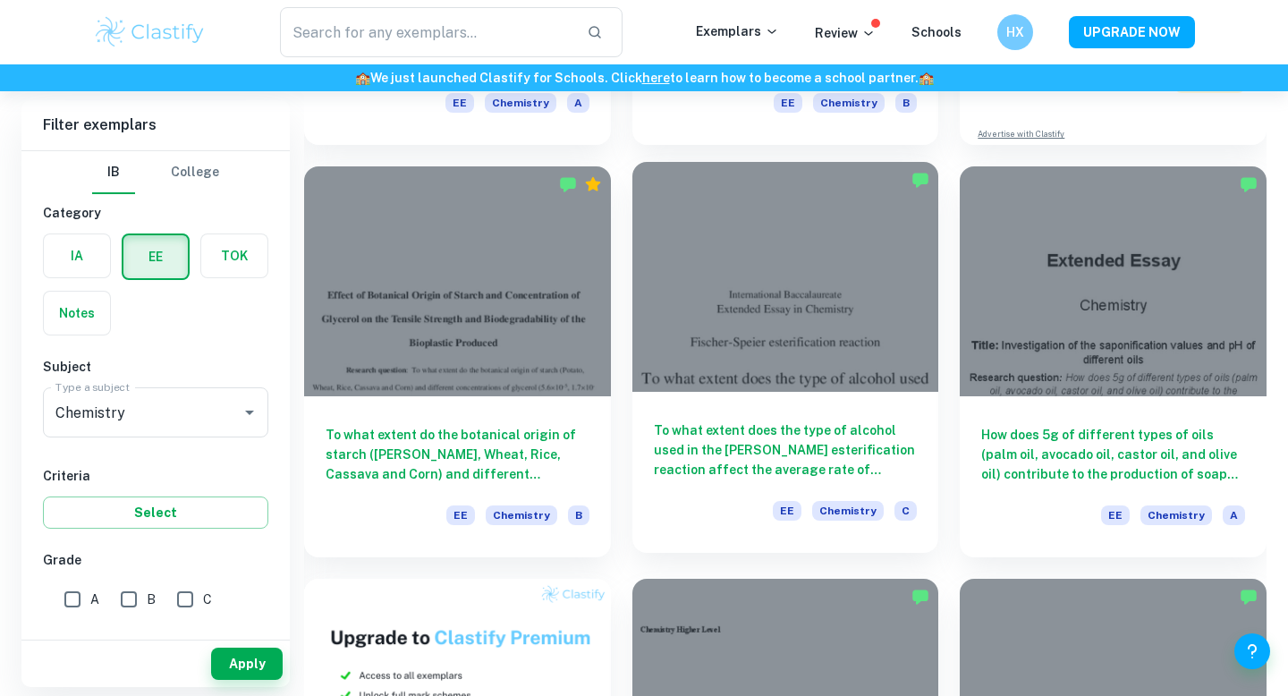
scroll to position [485, 0]
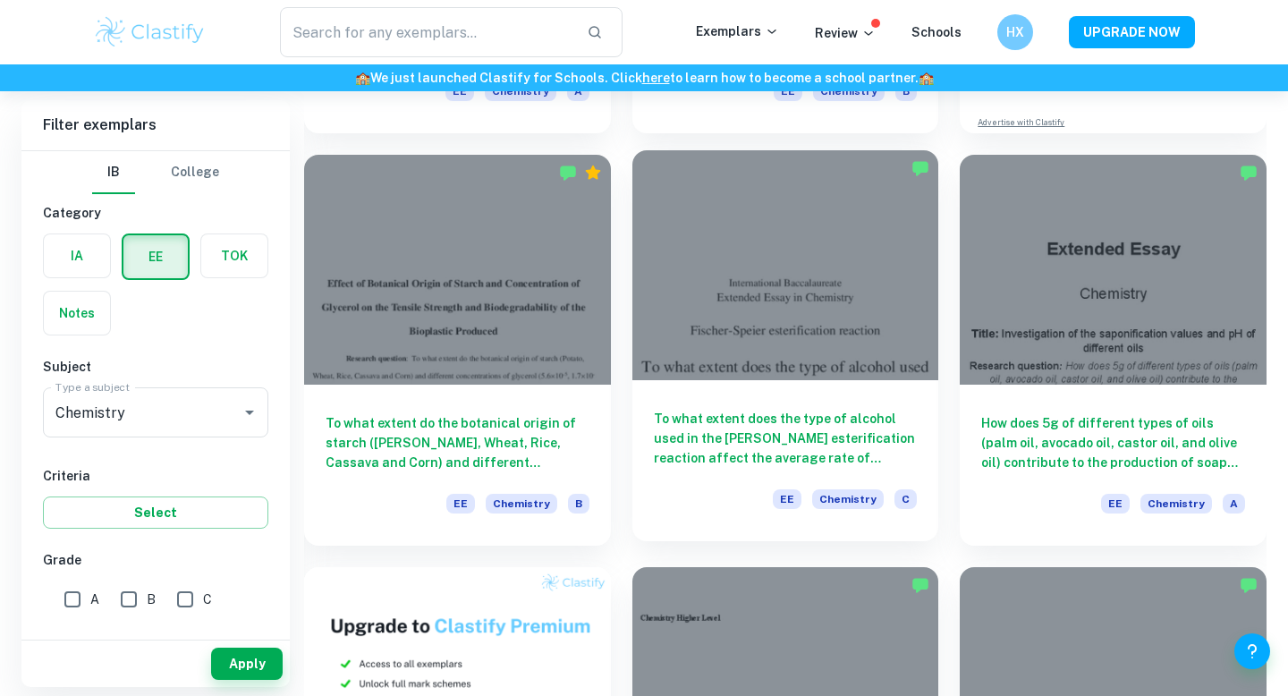
click at [732, 242] on div at bounding box center [786, 265] width 307 height 230
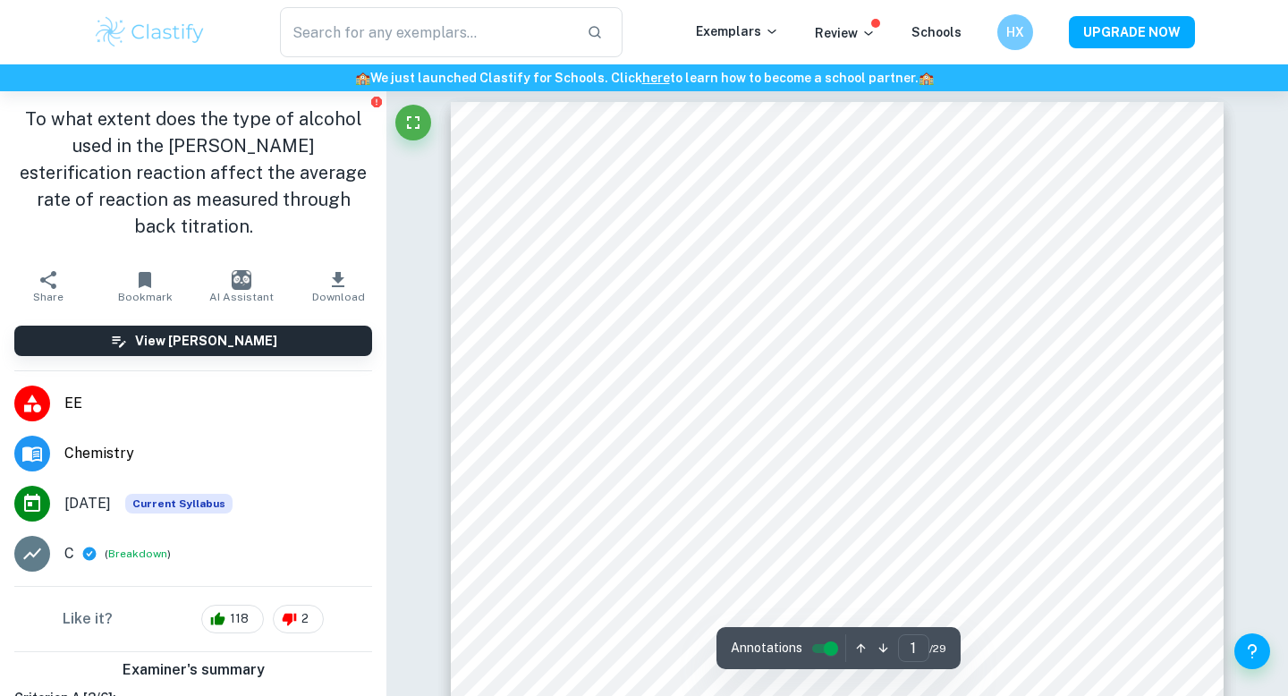
scroll to position [131, 0]
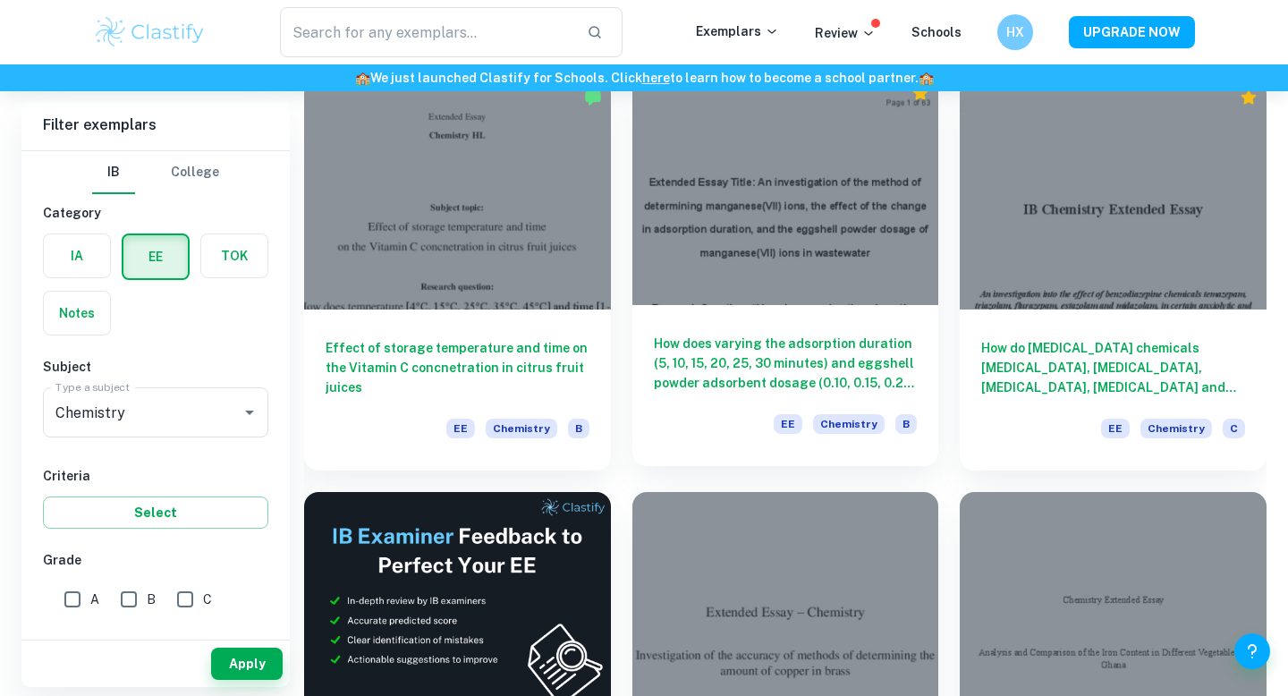
scroll to position [2208, 0]
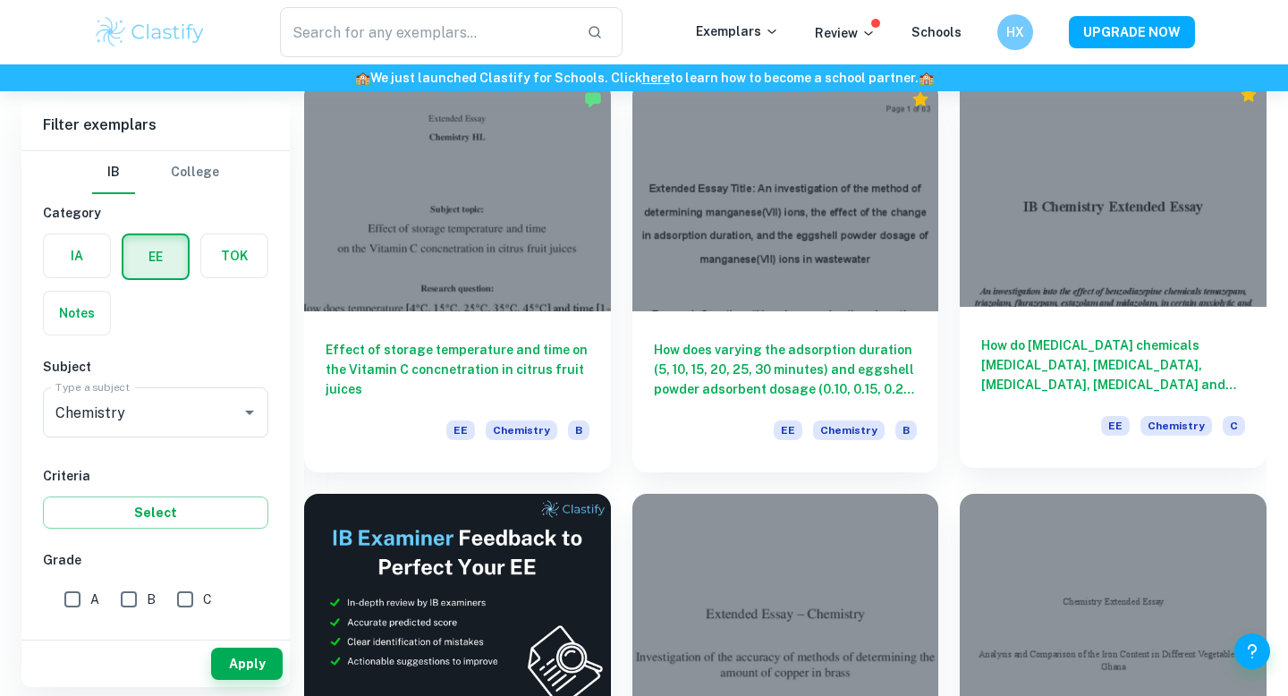
click at [1015, 324] on div "How do [MEDICAL_DATA] chemicals [MEDICAL_DATA], [MEDICAL_DATA], [MEDICAL_DATA],…" at bounding box center [1113, 387] width 307 height 161
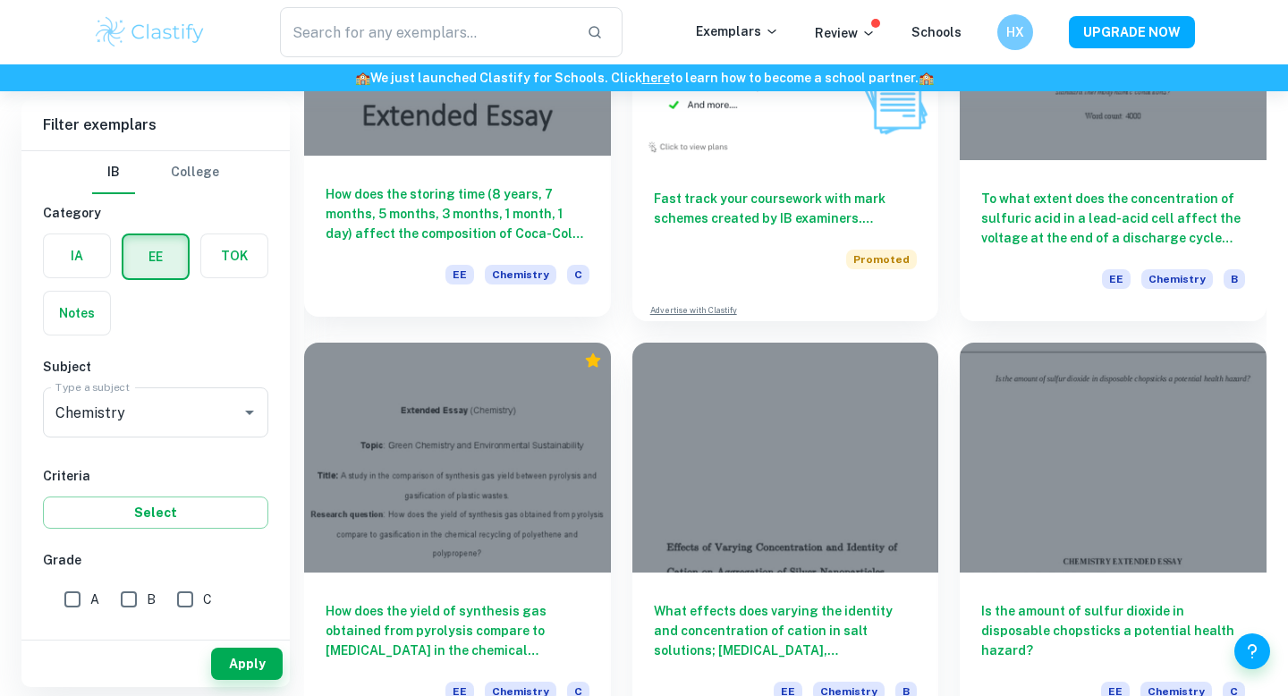
scroll to position [3185, 0]
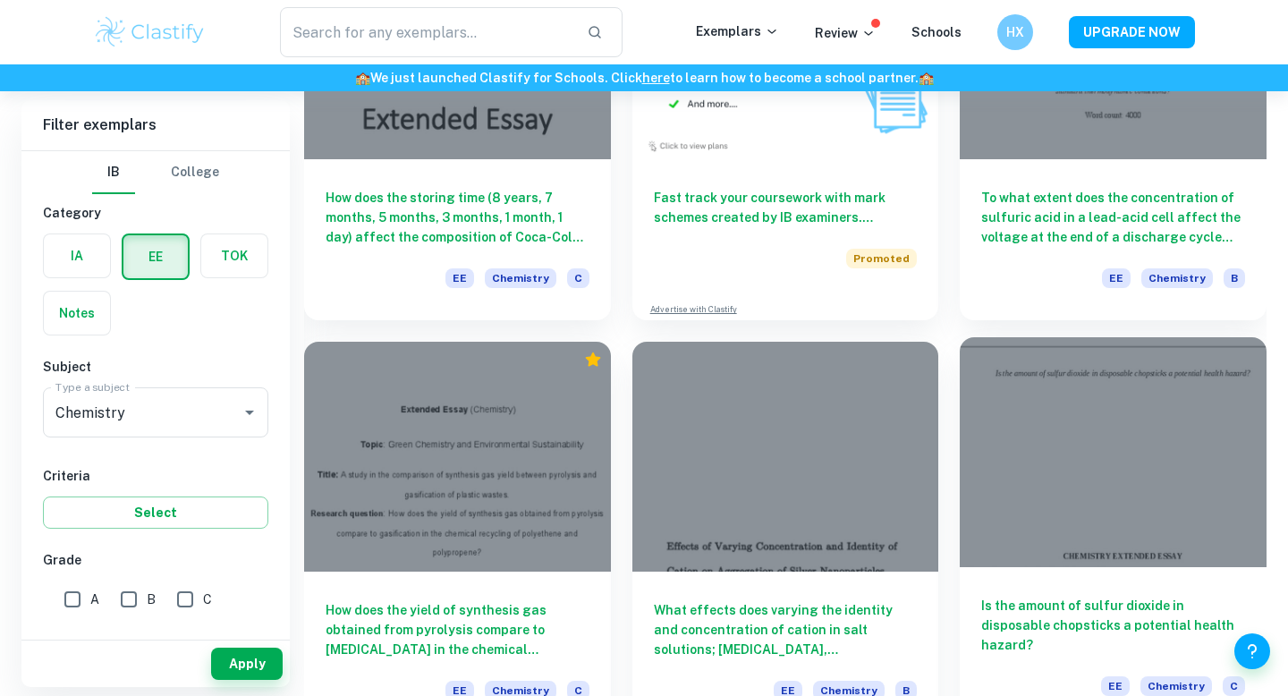
click at [1040, 463] on div at bounding box center [1113, 452] width 307 height 230
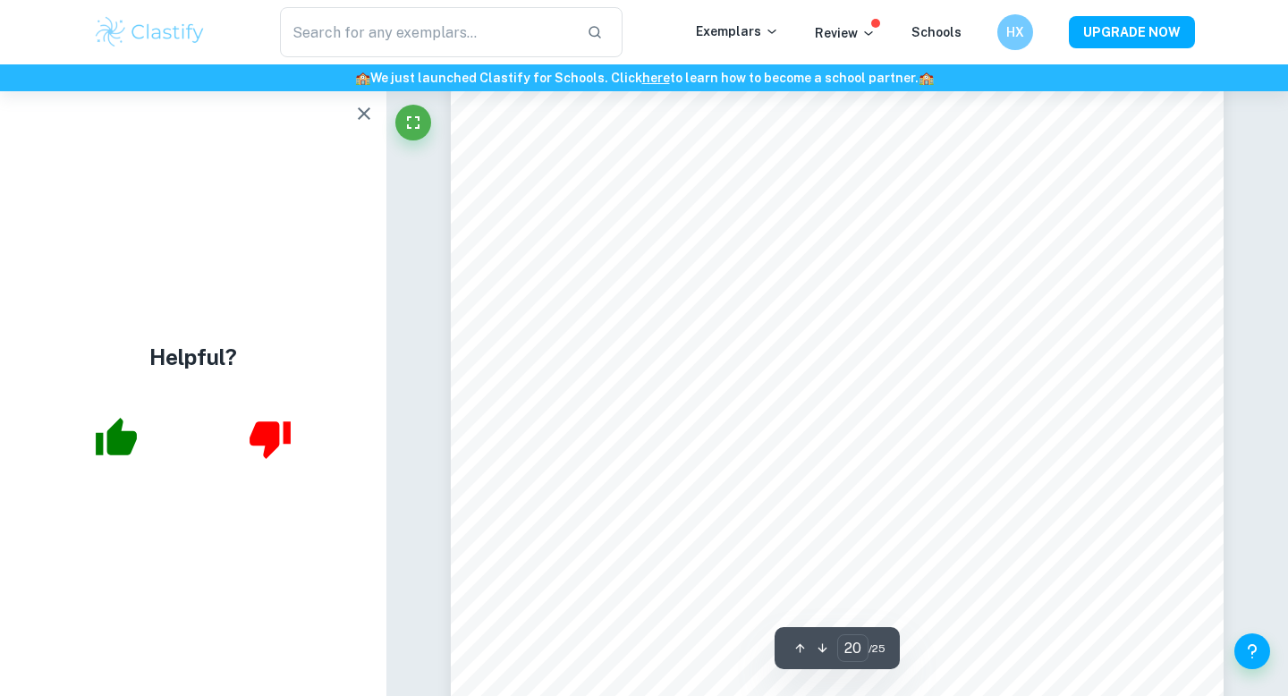
scroll to position [21600, 0]
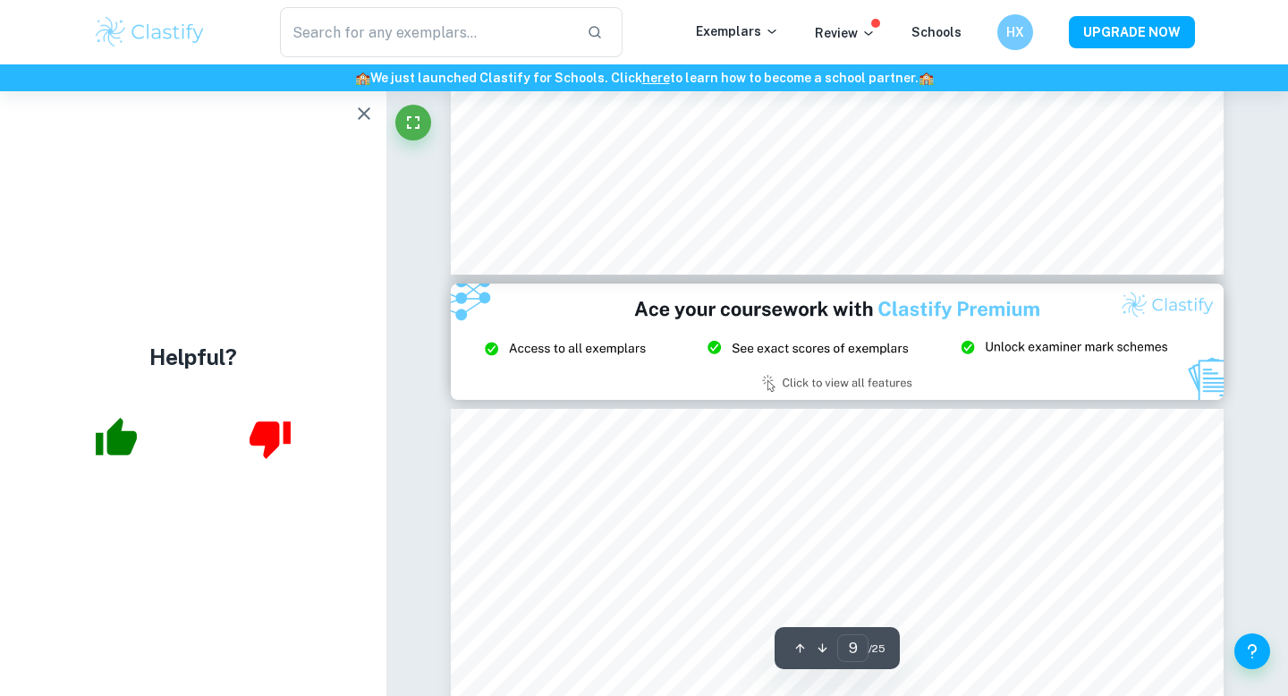
type input "8"
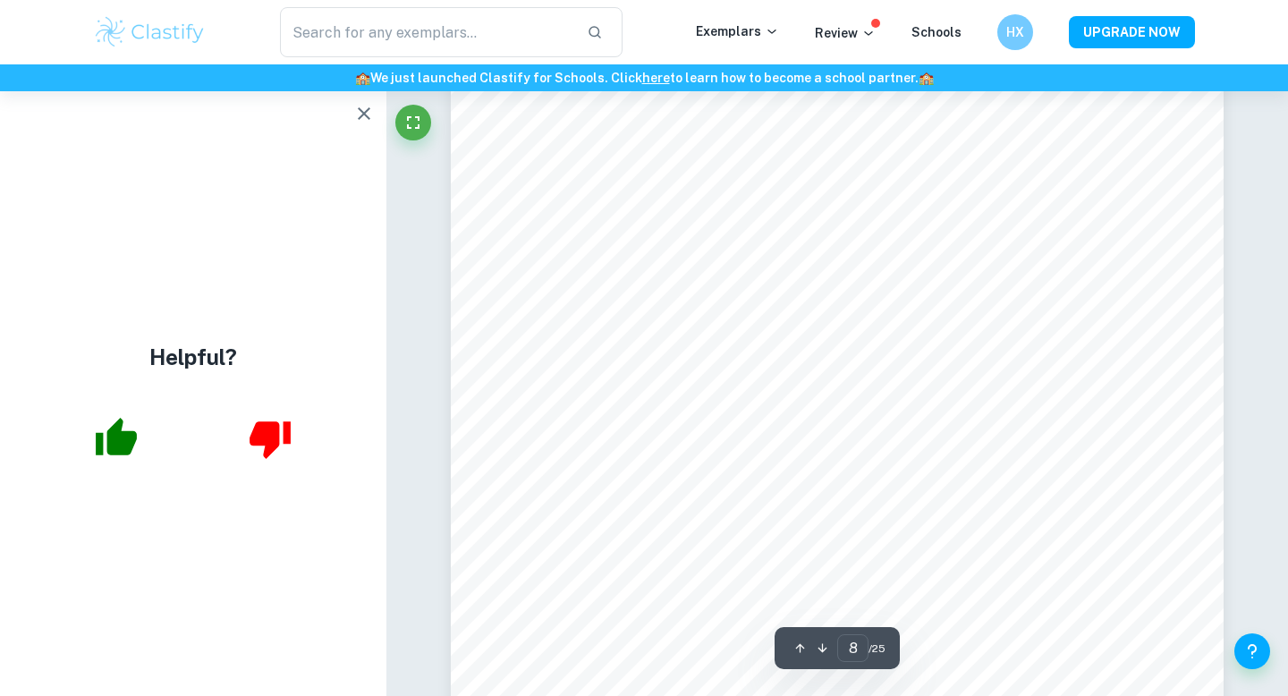
scroll to position [8095, 0]
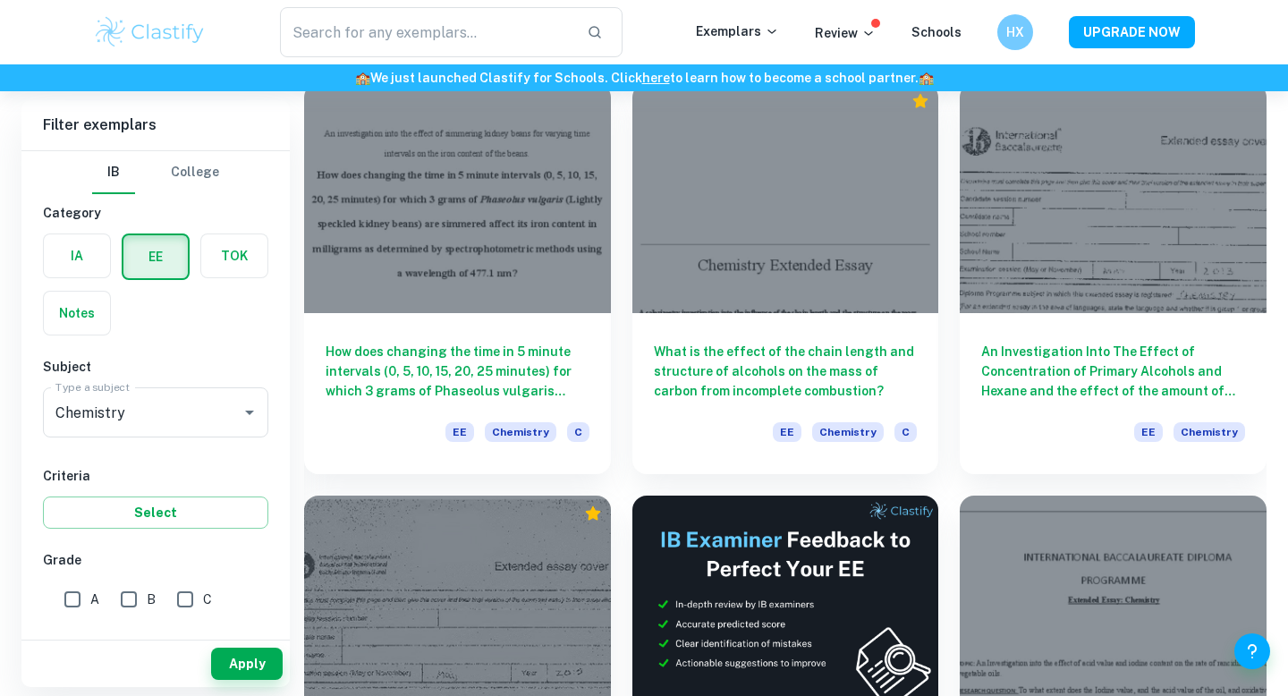
scroll to position [4270, 0]
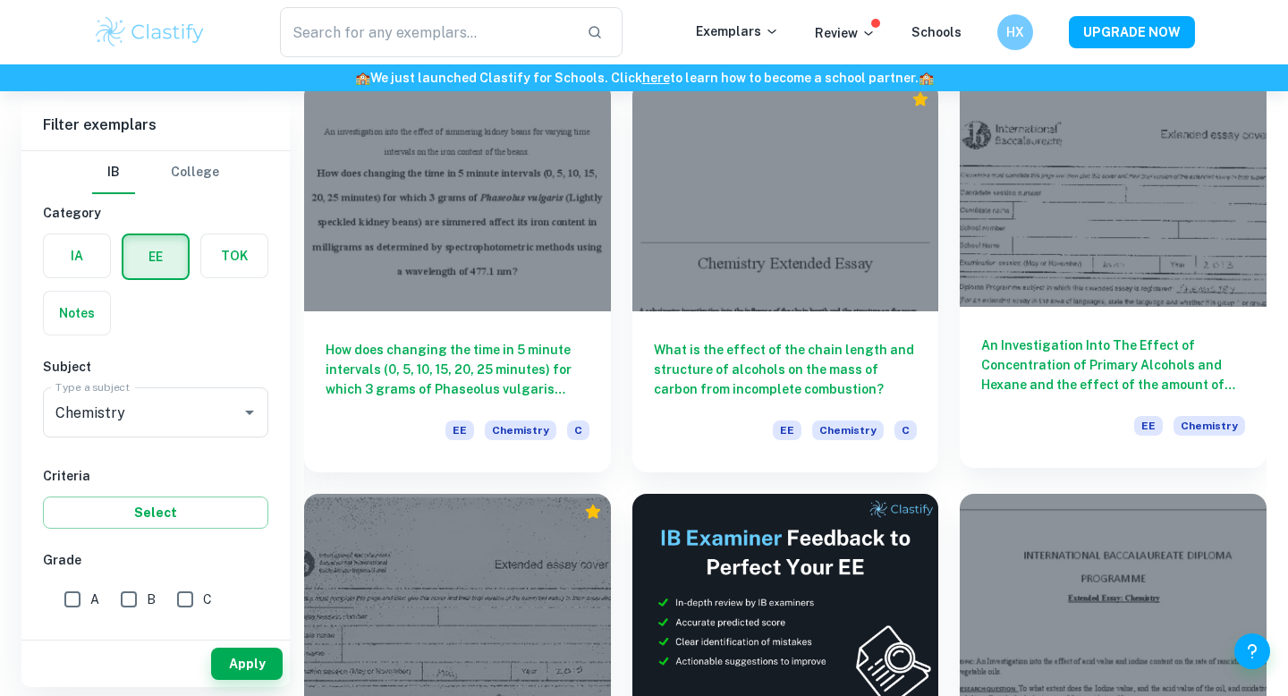
click at [1185, 354] on h6 "An Investigation Into The Effect of Concentration of Primary Alcohols and Hexan…" at bounding box center [1113, 364] width 264 height 59
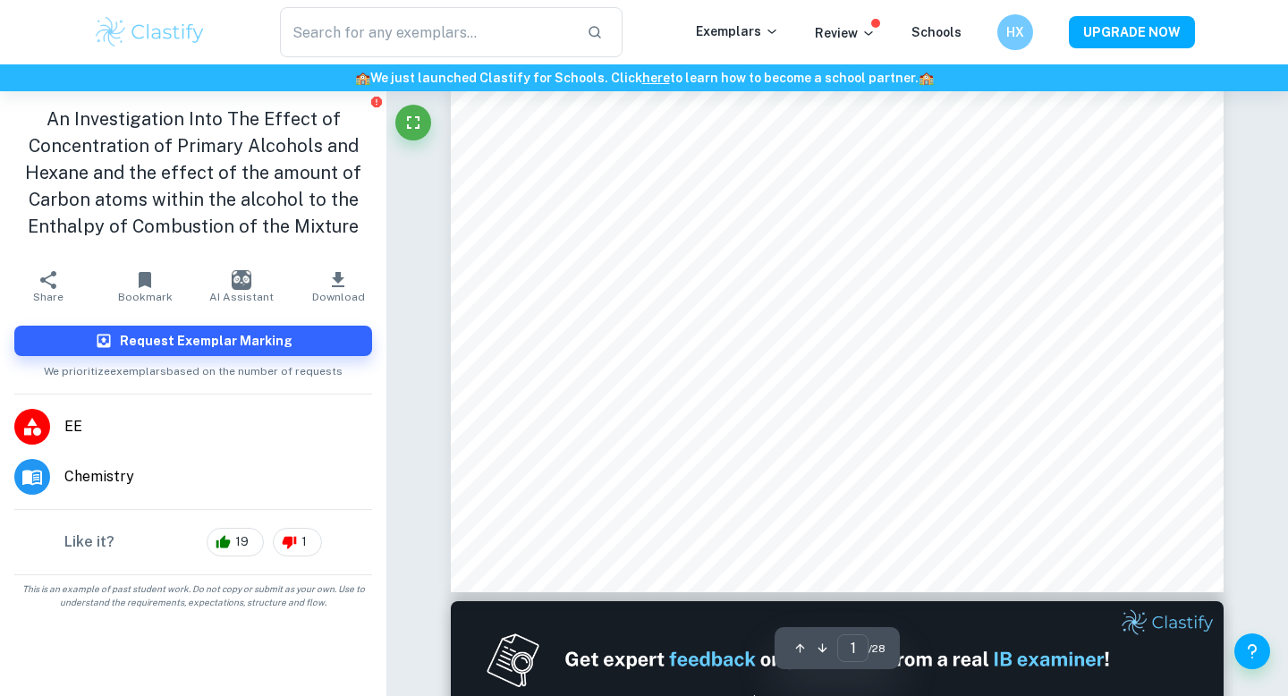
type input "2"
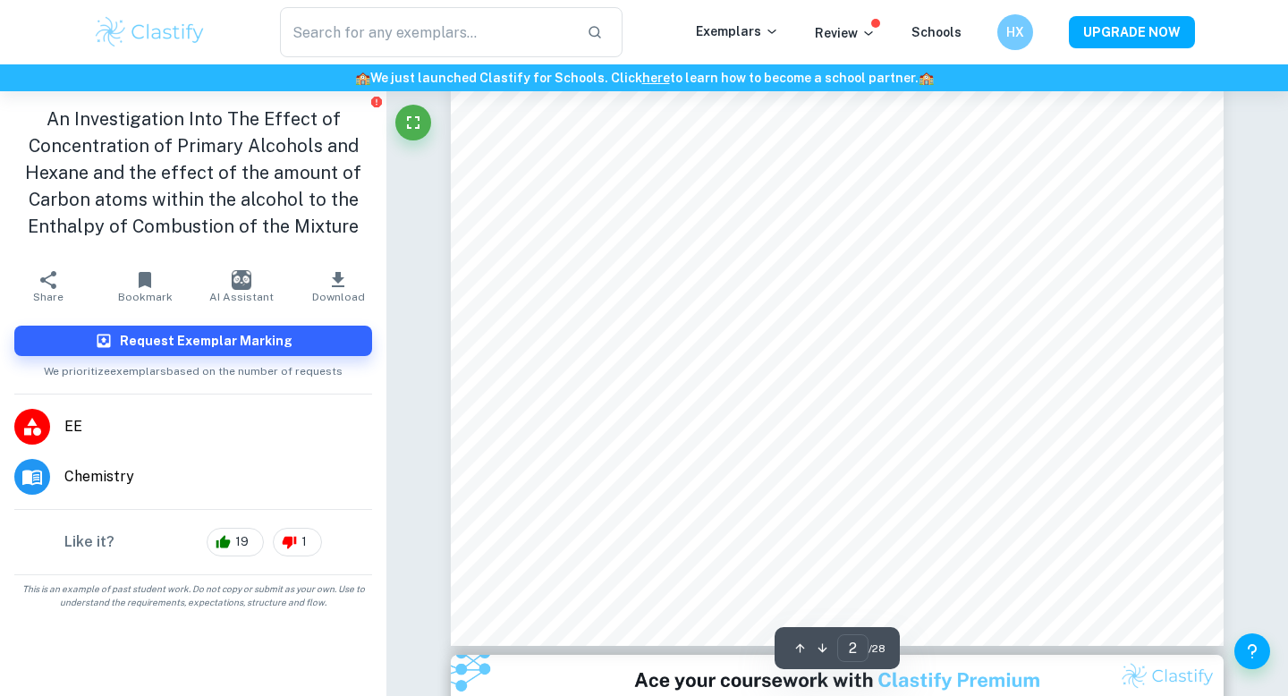
scroll to position [1786, 0]
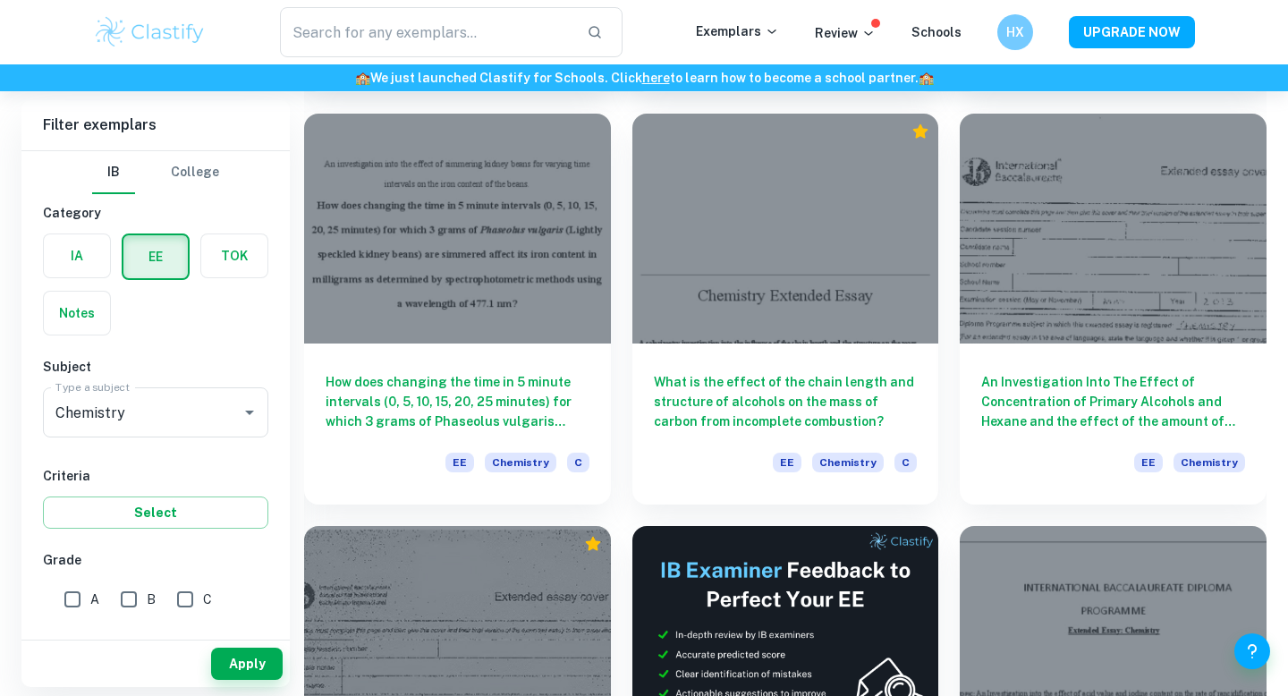
scroll to position [4246, 0]
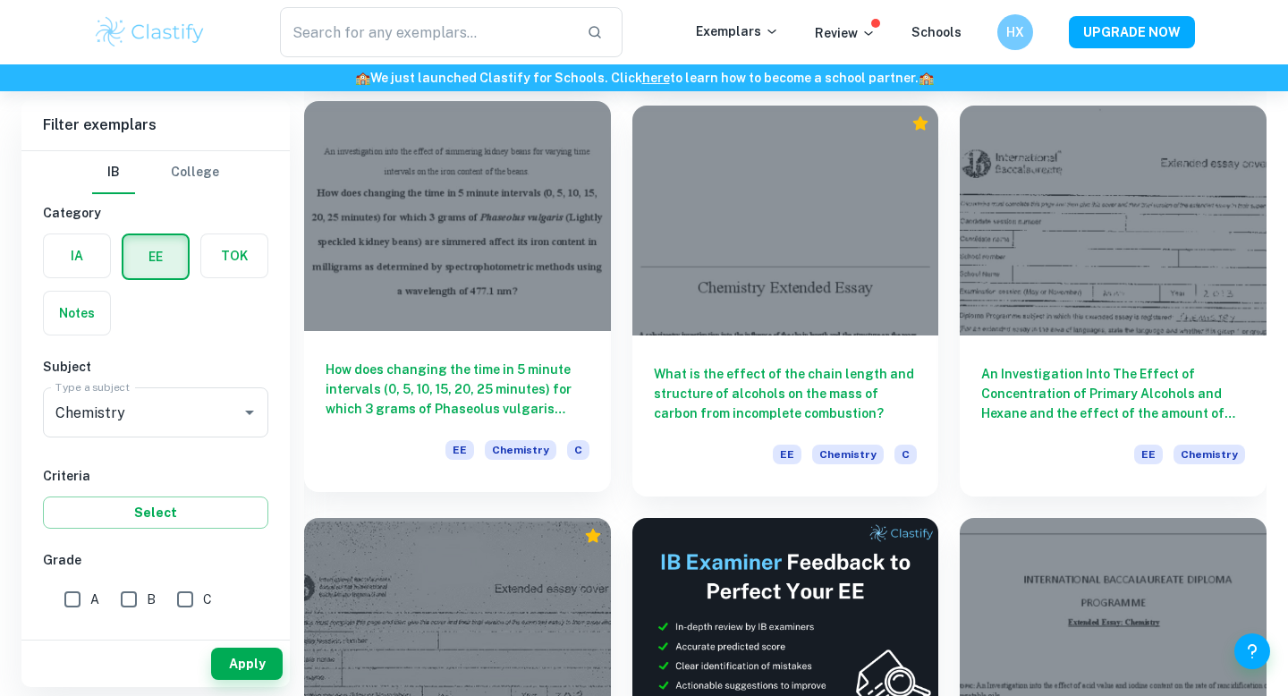
click at [468, 343] on div "How does changing the time in 5 minute intervals (0, 5, 10, 15, 20, 25 minutes)…" at bounding box center [457, 411] width 307 height 161
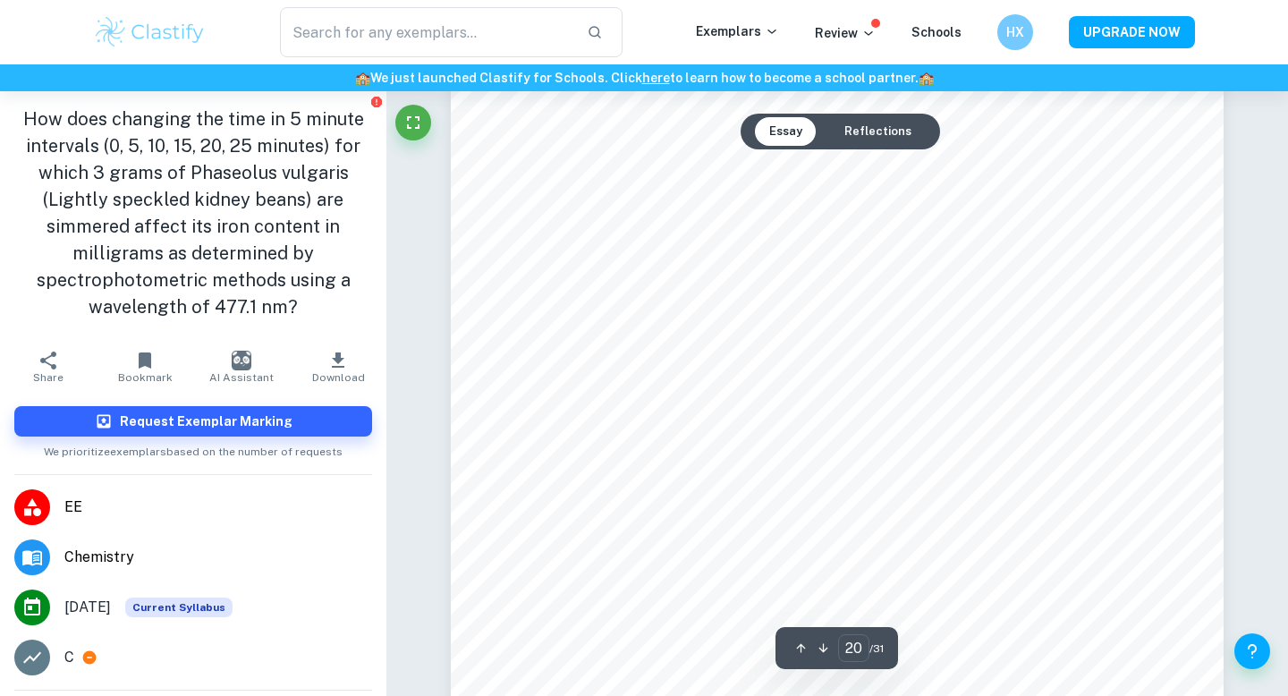
scroll to position [19487, 0]
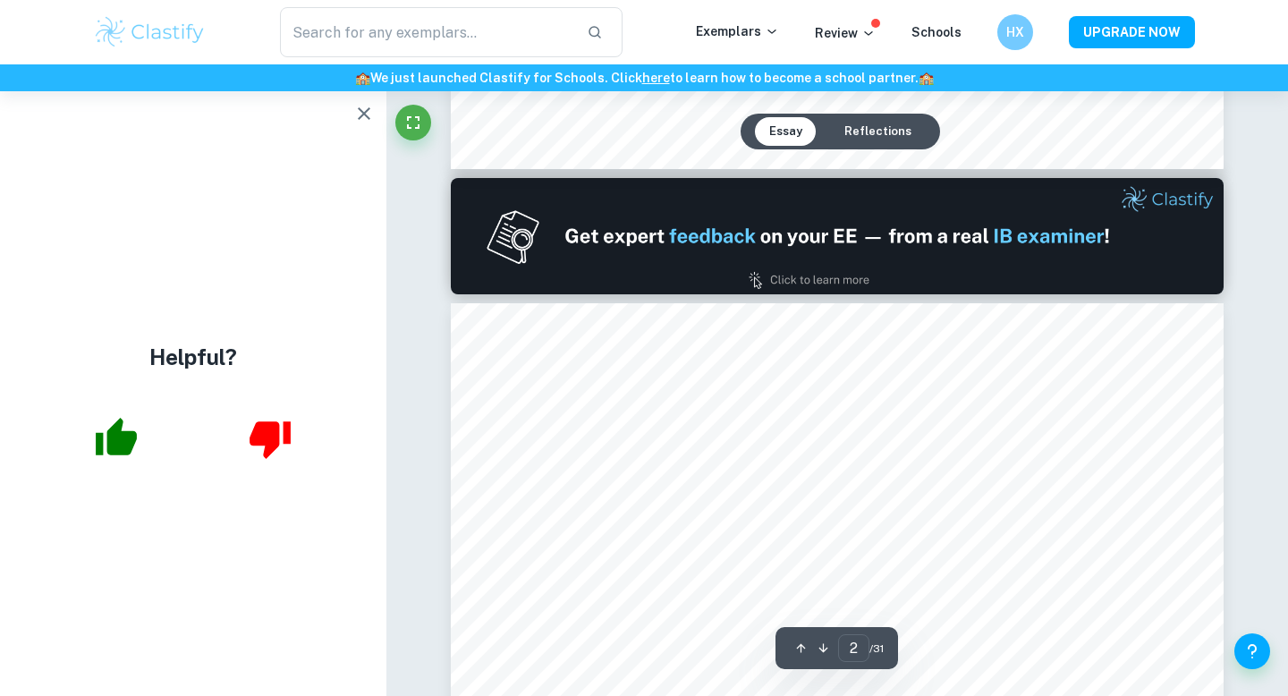
type input "1"
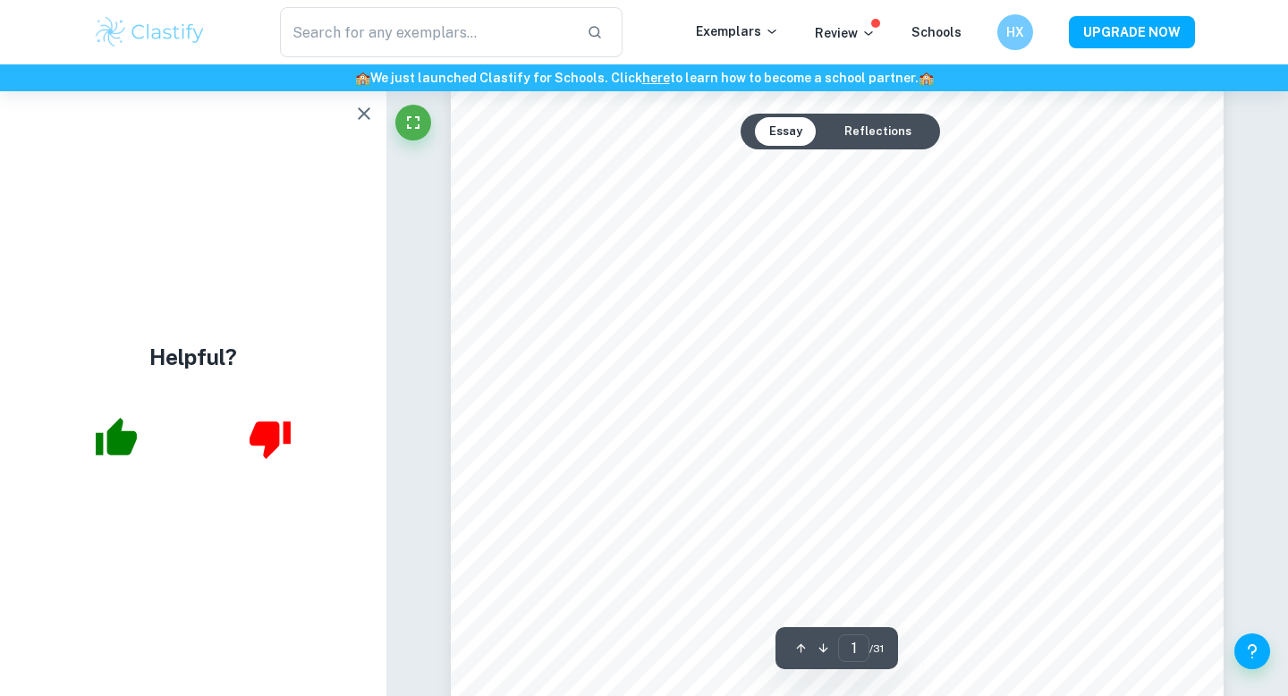
scroll to position [0, 0]
